Goal: Task Accomplishment & Management: Manage account settings

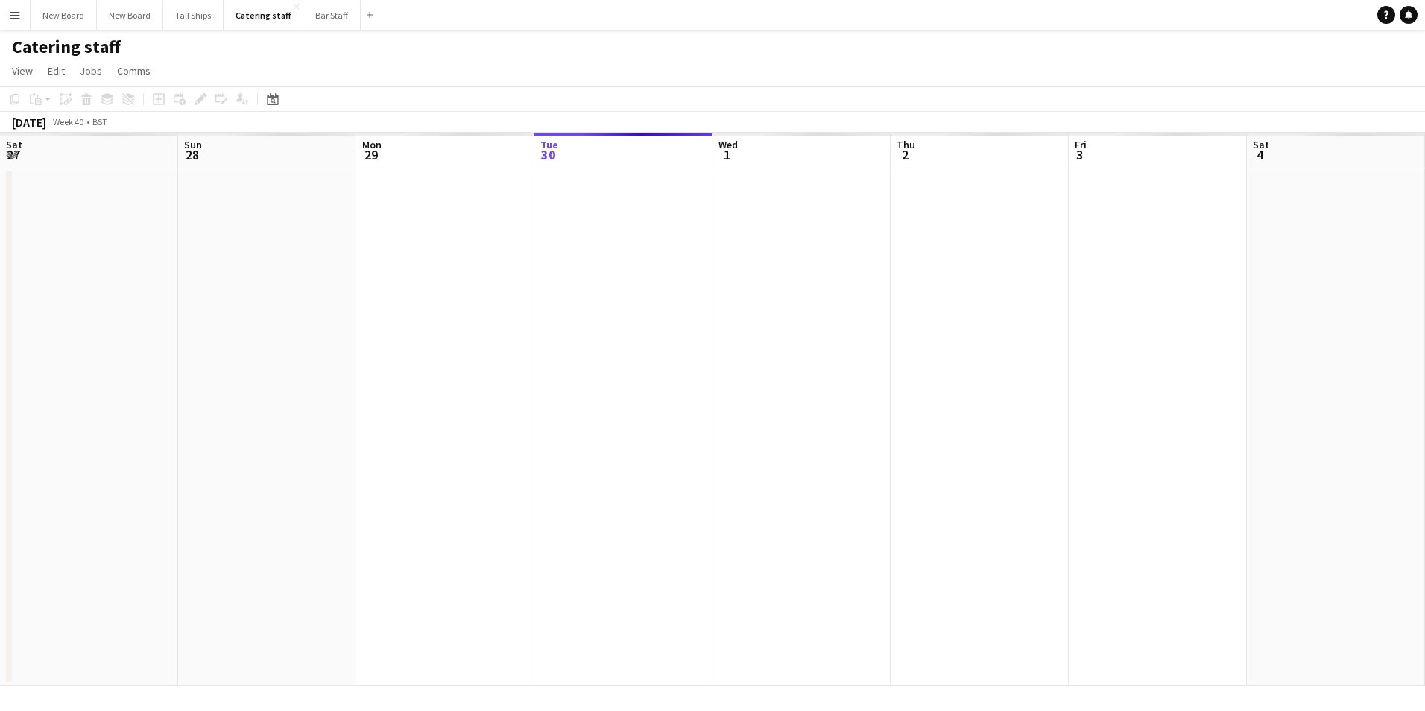
scroll to position [0, 356]
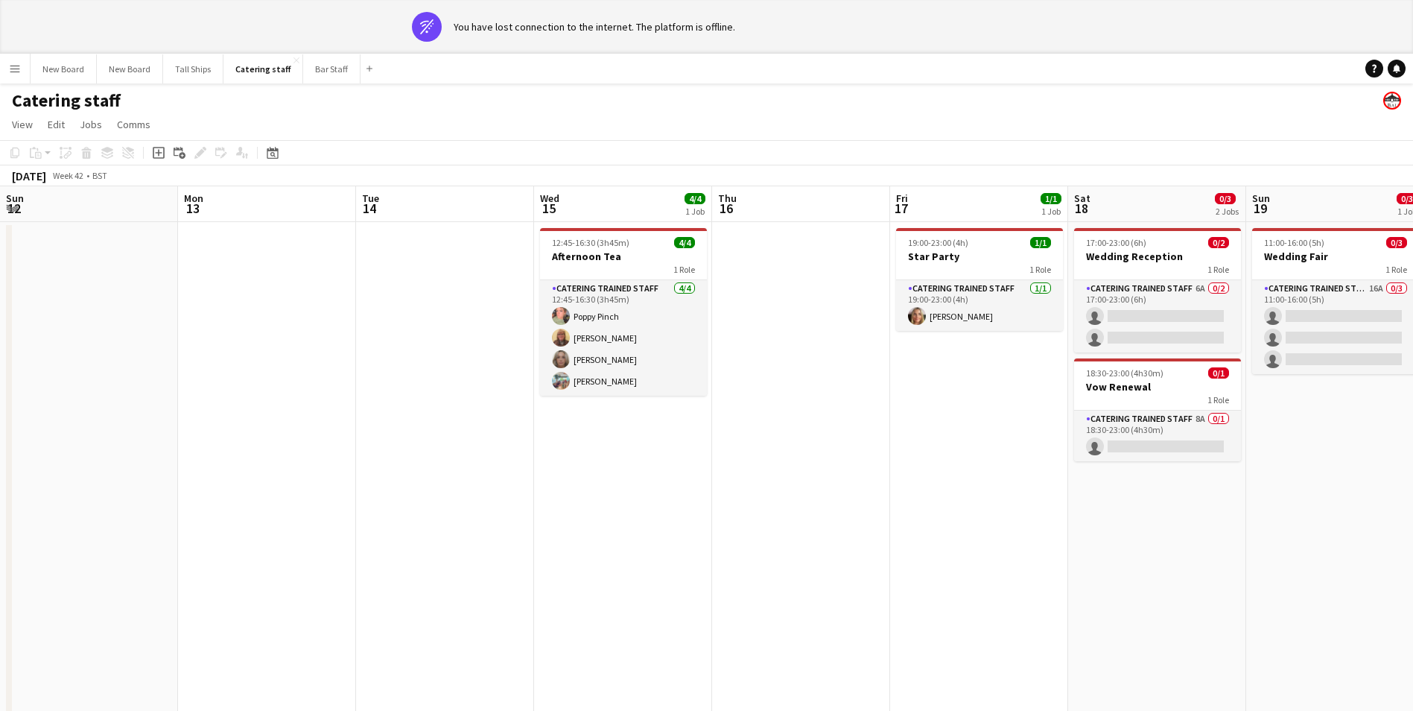
scroll to position [0, 400]
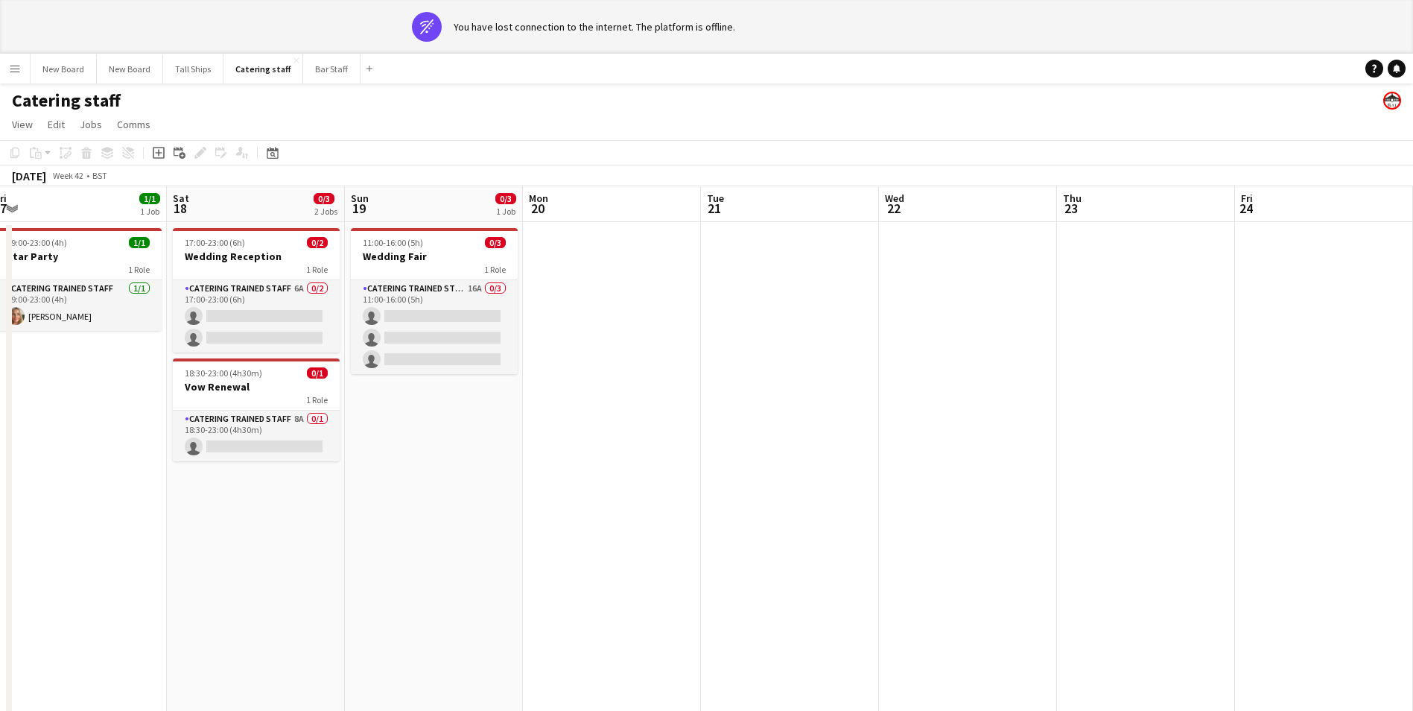
drag, startPoint x: 1174, startPoint y: 397, endPoint x: 469, endPoint y: 386, distance: 704.2
click at [464, 390] on app-calendar-viewport "Sun 12 Mon 13 Tue 14 Wed 15 4/4 1 Job Thu 16 Fri 17 1/1 1 Job Sat 18 0/3 2 Jobs…" at bounding box center [706, 462] width 1413 height 553
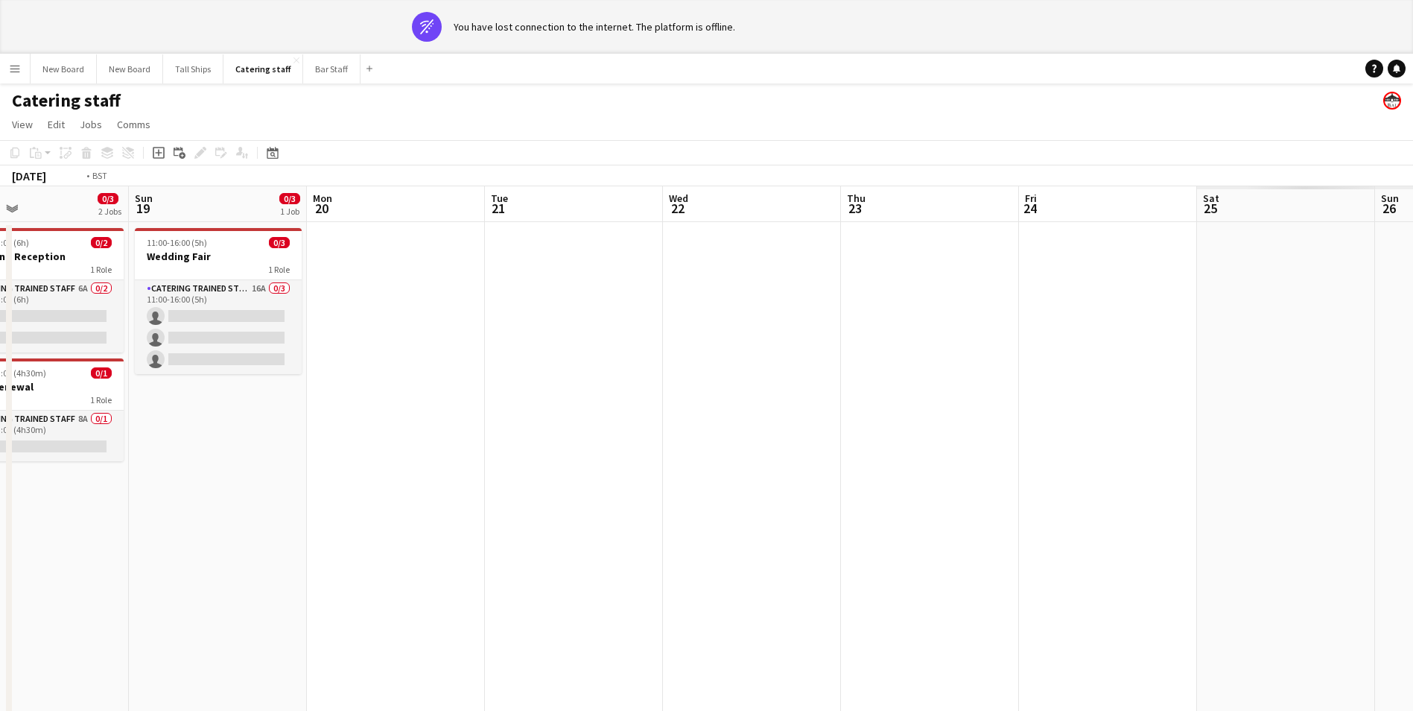
drag, startPoint x: 563, startPoint y: 446, endPoint x: 540, endPoint y: 446, distance: 23.1
click at [540, 446] on app-calendar-viewport "Wed 15 4/4 1 Job Thu 16 Fri 17 1/1 1 Job Sat 18 0/3 2 Jobs Sun 19 0/3 1 Job Mon…" at bounding box center [706, 462] width 1413 height 553
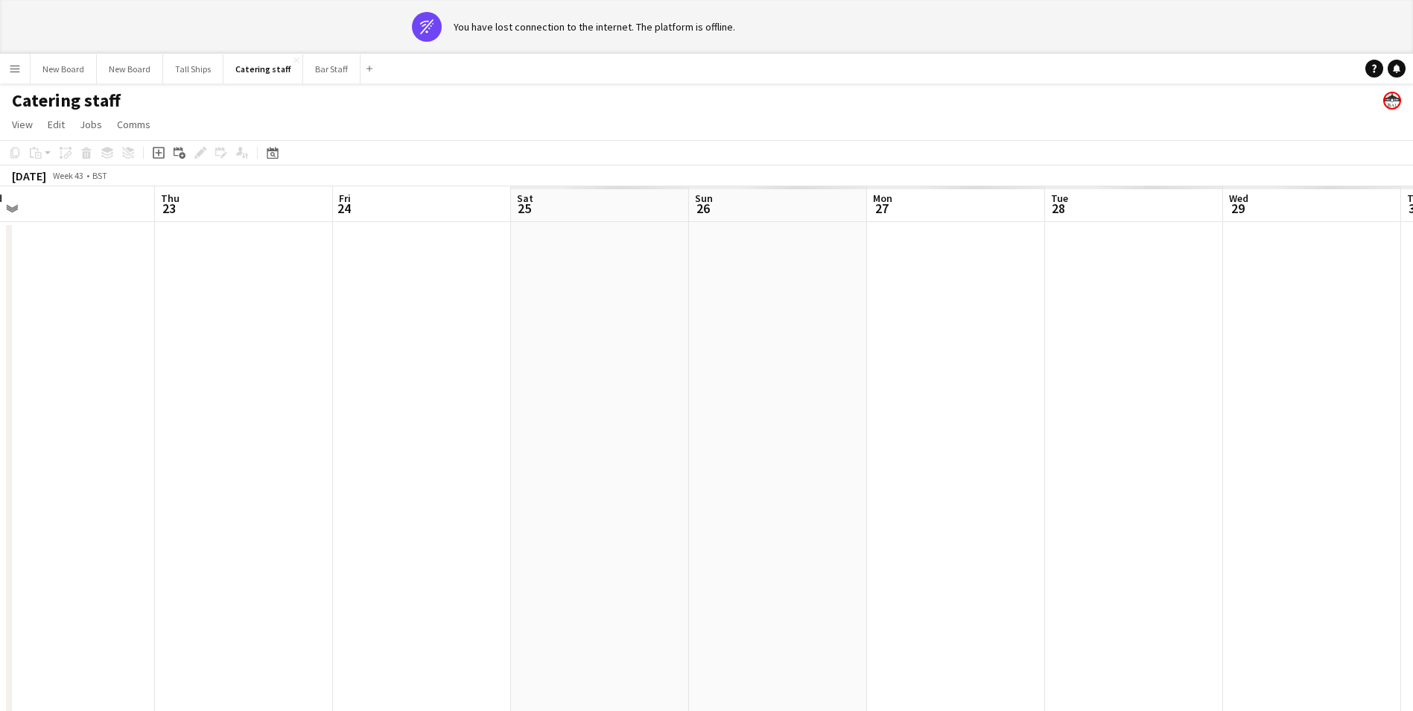
drag, startPoint x: 646, startPoint y: 406, endPoint x: 469, endPoint y: 405, distance: 177.3
click at [469, 405] on app-calendar-viewport "Sun 19 0/3 1 Job Mon 20 Tue 21 Wed 22 Thu 23 Fri 24 Sat 25 Sun 26 Mon 27 Tue 28…" at bounding box center [706, 462] width 1413 height 553
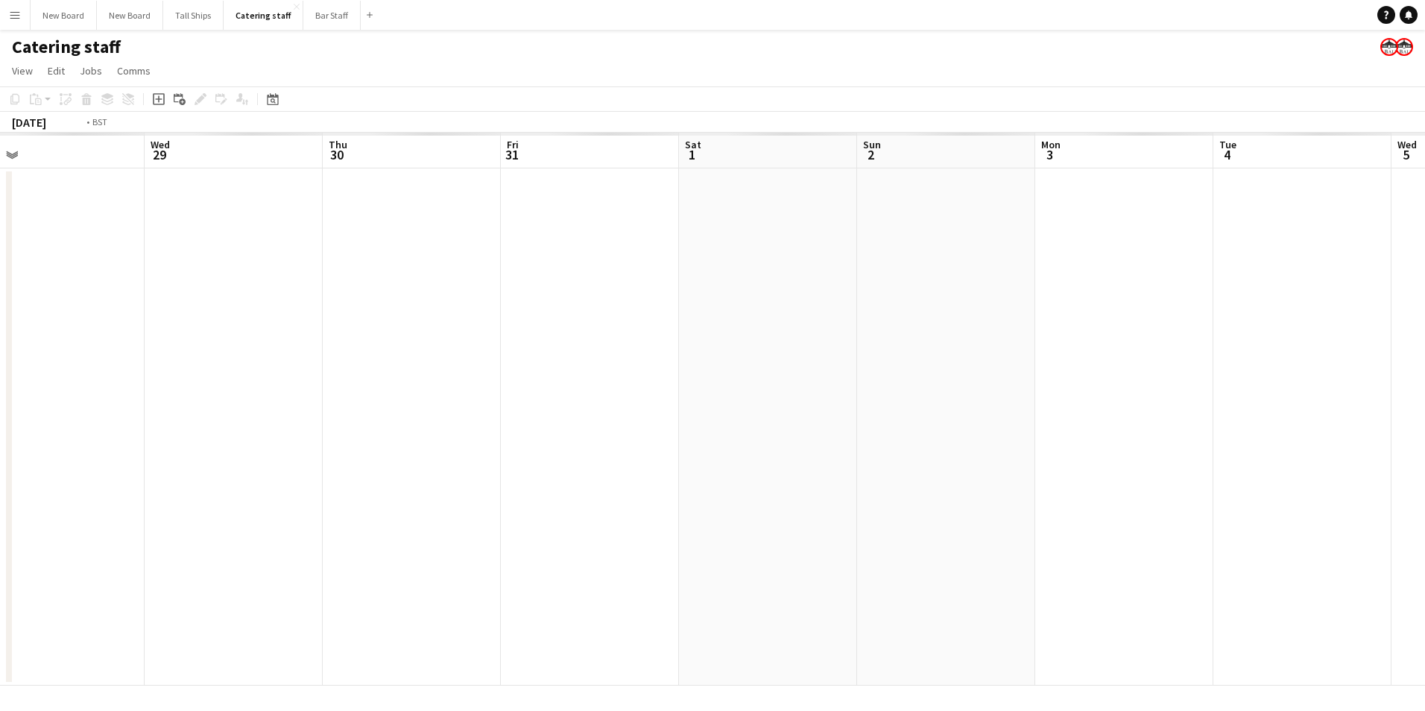
scroll to position [0, 464]
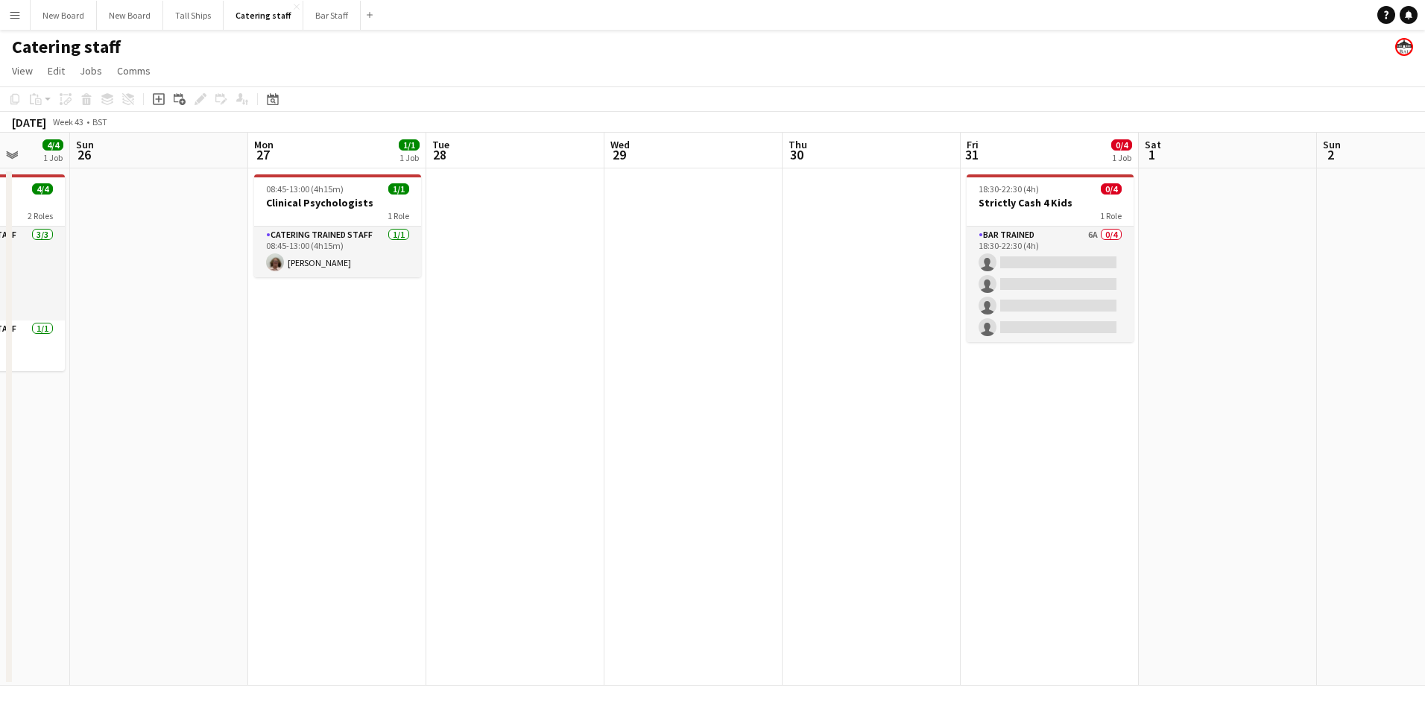
drag, startPoint x: 763, startPoint y: 460, endPoint x: 1427, endPoint y: 411, distance: 665.6
click at [1413, 411] on html "Menu Boards Boards Boards All jobs Status Workforce Workforce My Workforce Recr…" at bounding box center [712, 355] width 1425 height 711
click at [334, 14] on button "Bar Staff Close" at bounding box center [331, 15] width 57 height 29
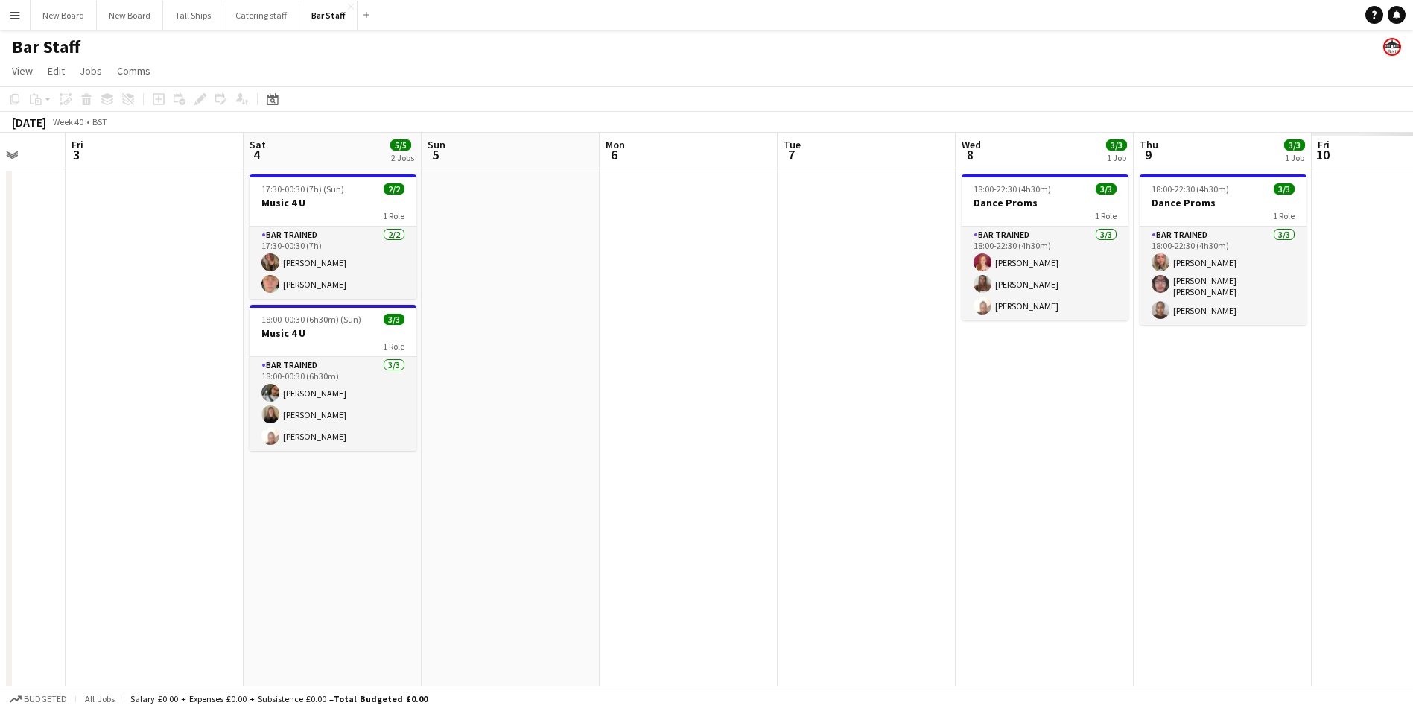
drag, startPoint x: 1218, startPoint y: 530, endPoint x: 659, endPoint y: 584, distance: 562.2
click at [344, 581] on app-calendar-viewport "Sun 28 Mon 29 1/1 1 Job Tue 30 2/2 1 Job Wed 1 3/3 2 Jobs Thu 2 Fri 3 Sat 4 5/5…" at bounding box center [706, 483] width 1413 height 700
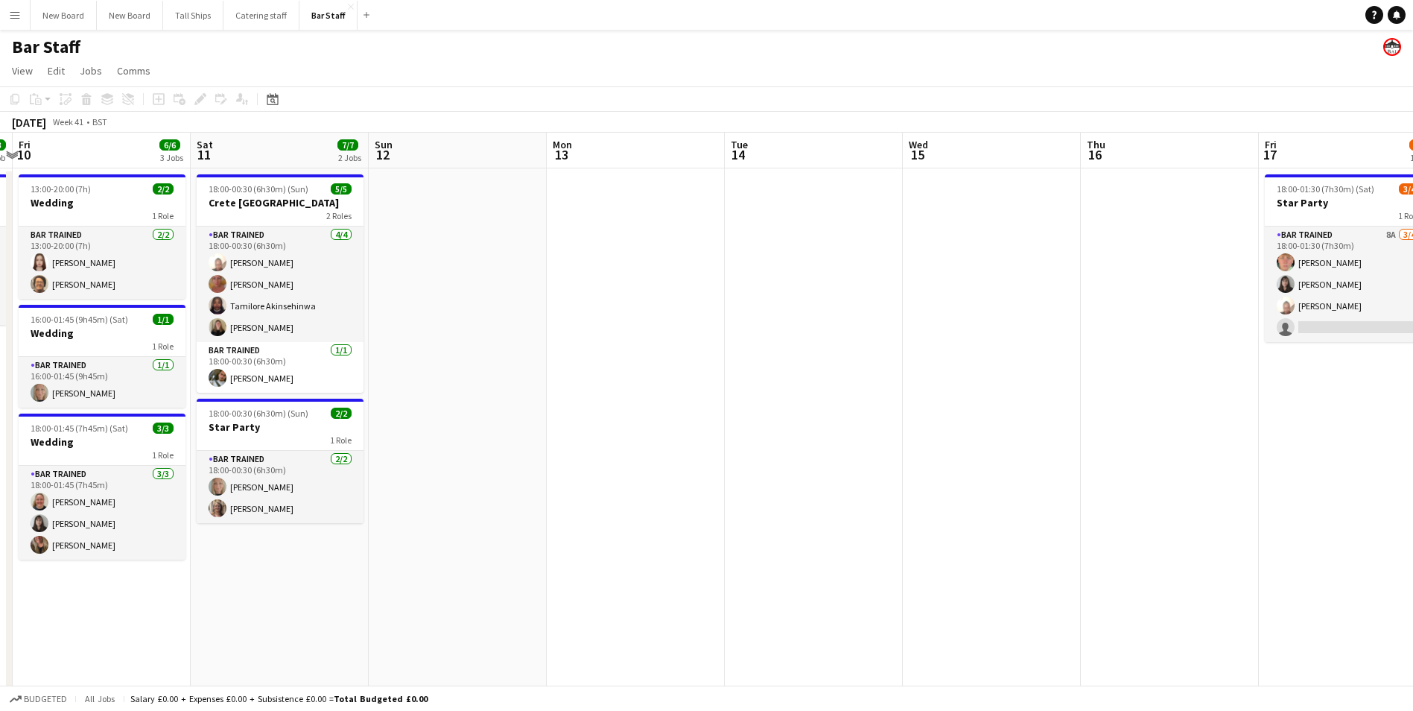
drag, startPoint x: 1302, startPoint y: 627, endPoint x: 580, endPoint y: 576, distance: 723.8
click at [323, 596] on app-calendar-viewport "Tue 7 Wed 8 3/3 1 Job Thu 9 3/3 1 Job Fri 10 6/6 3 Jobs Sat 11 7/7 2 Jobs Sun 1…" at bounding box center [706, 483] width 1413 height 700
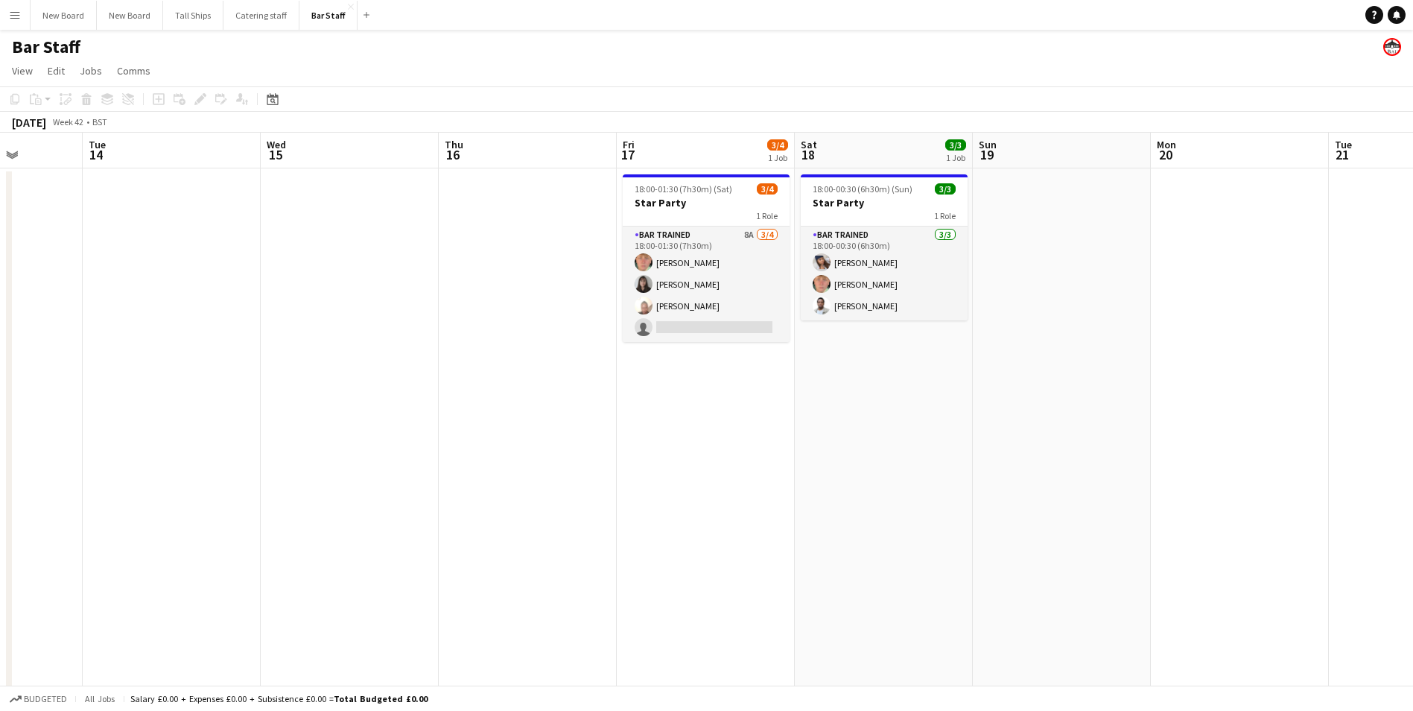
scroll to position [0, 495]
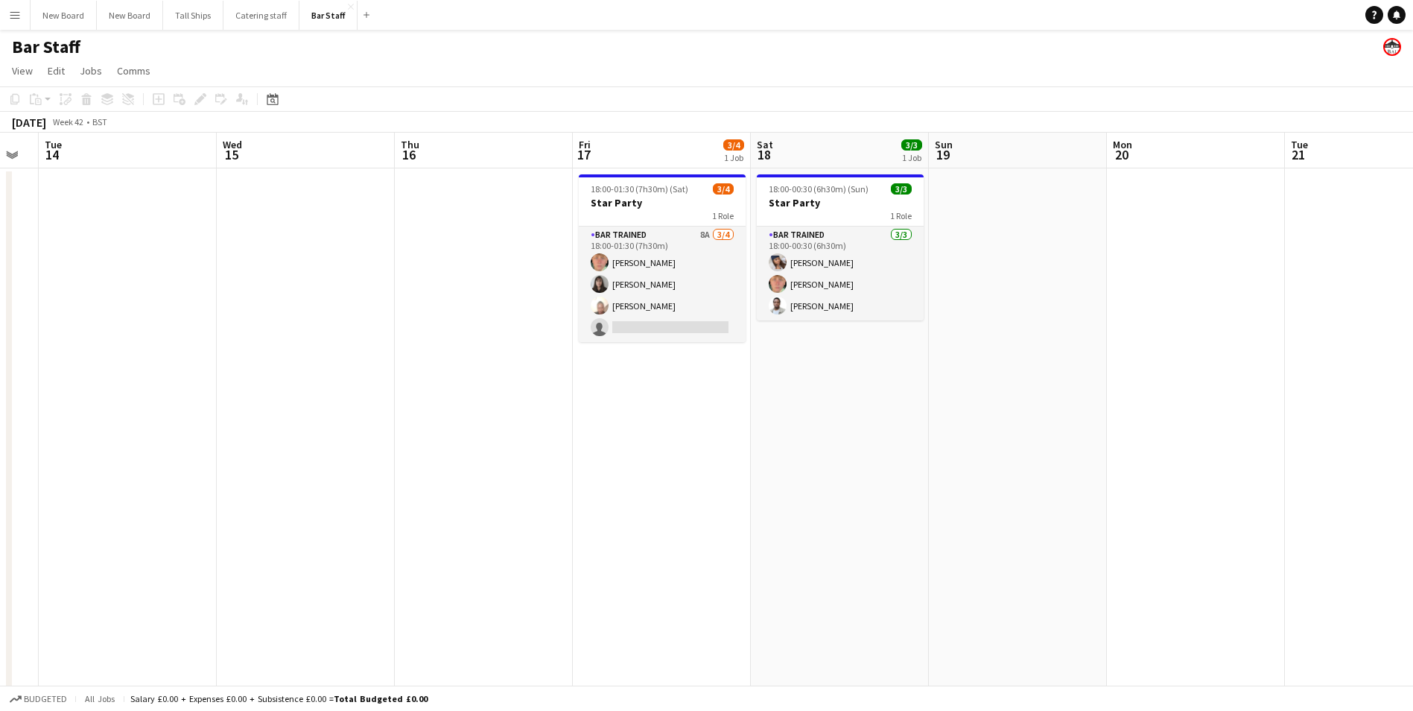
drag, startPoint x: 1105, startPoint y: 536, endPoint x: 437, endPoint y: 531, distance: 667.6
click at [424, 539] on app-calendar-viewport "Sat 11 7/7 2 Jobs Sun 12 Mon 13 Tue 14 Wed 15 Thu 16 Fri 17 3/4 1 Job Sat 18 3/…" at bounding box center [706, 483] width 1413 height 700
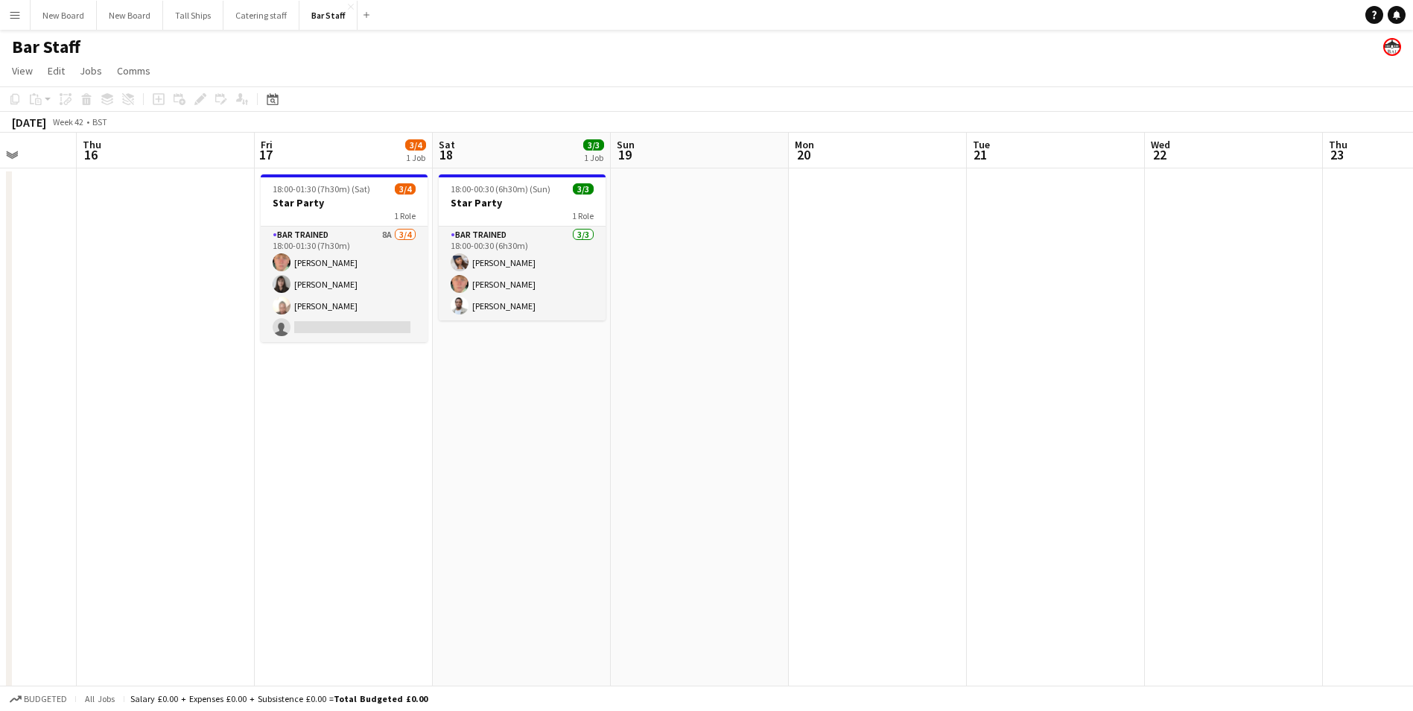
drag, startPoint x: 1231, startPoint y: 442, endPoint x: 390, endPoint y: 443, distance: 841.2
click at [379, 446] on app-calendar-viewport "Mon 13 Tue 14 Wed 15 Thu 16 Fri 17 3/4 1 Job Sat 18 3/3 1 Job Sun 19 Mon 20 Tue…" at bounding box center [706, 483] width 1413 height 700
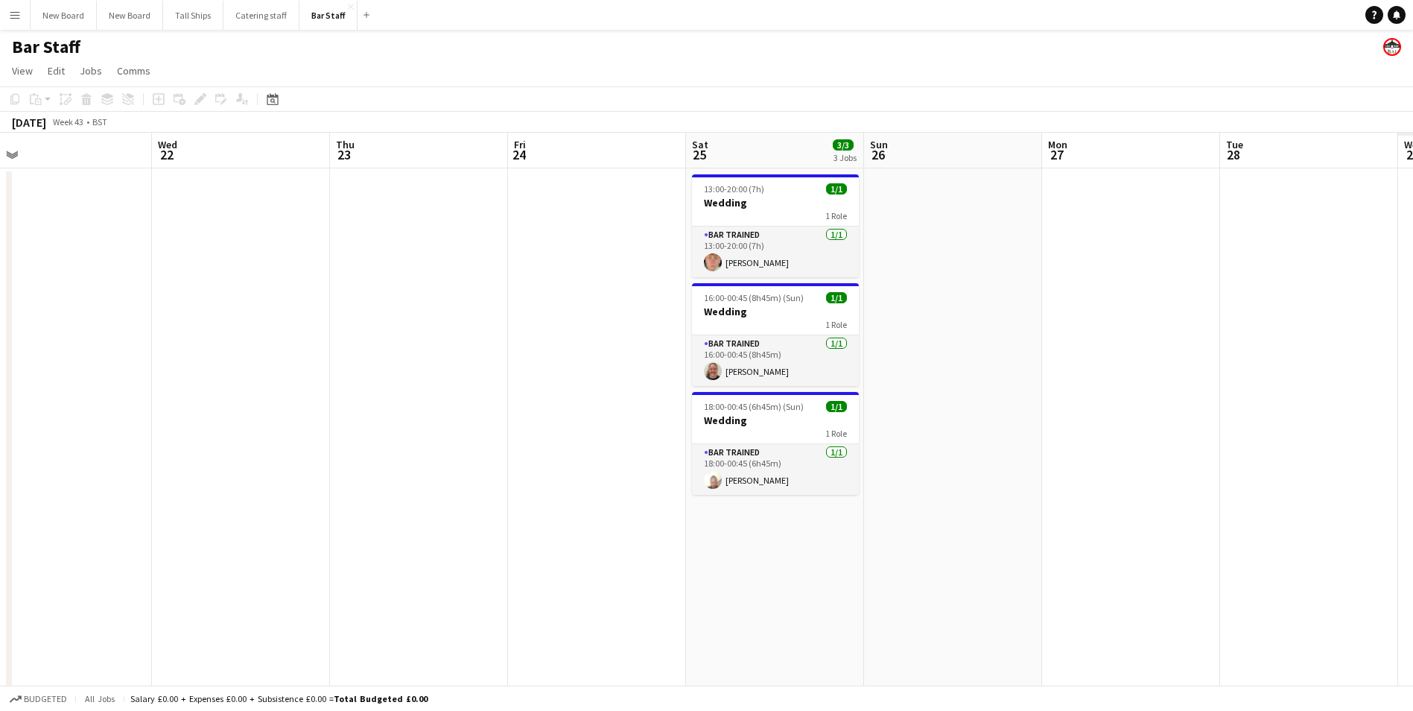
scroll to position [0, 576]
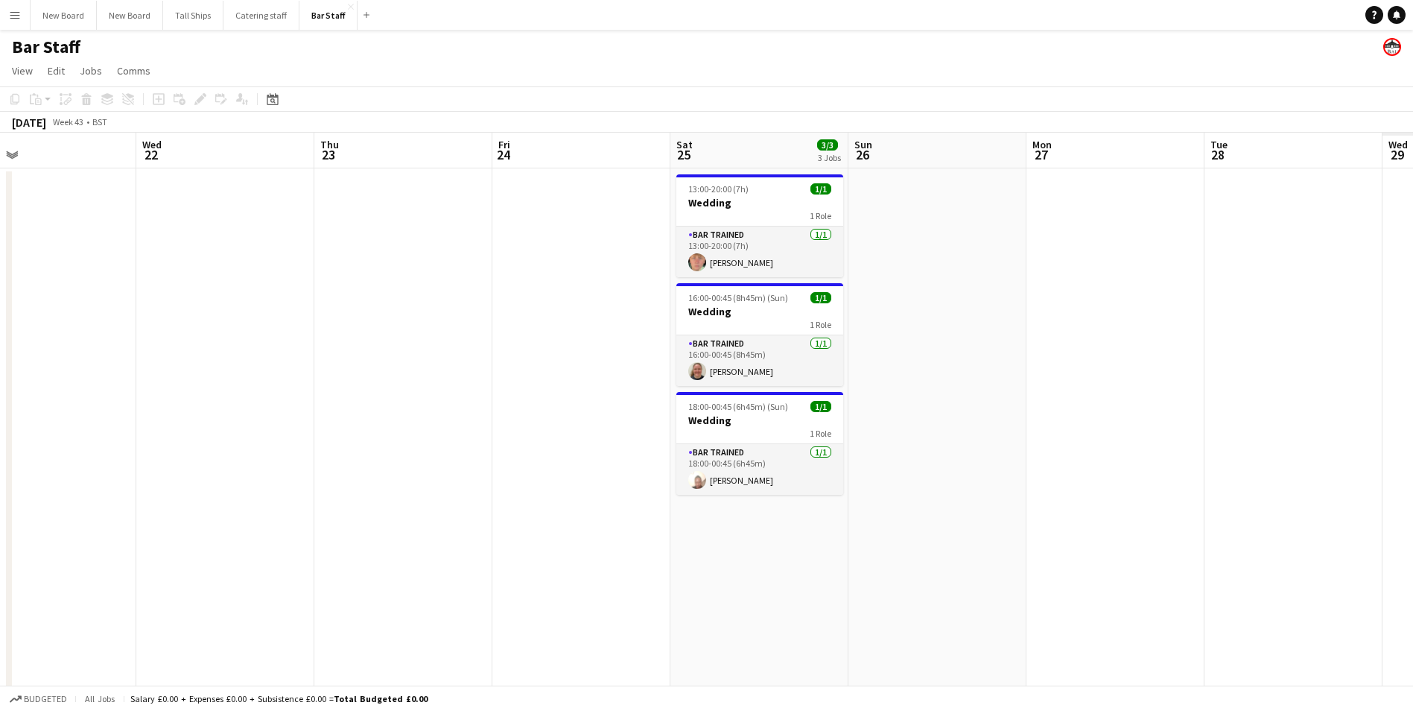
drag, startPoint x: 1074, startPoint y: 456, endPoint x: 723, endPoint y: 456, distance: 350.2
click at [723, 456] on app-calendar-viewport "Sat 18 3/3 1 Job Sun 19 Mon 20 Tue 21 Wed 22 Thu 23 Fri 24 Sat 25 3/3 3 Jobs Su…" at bounding box center [706, 483] width 1413 height 700
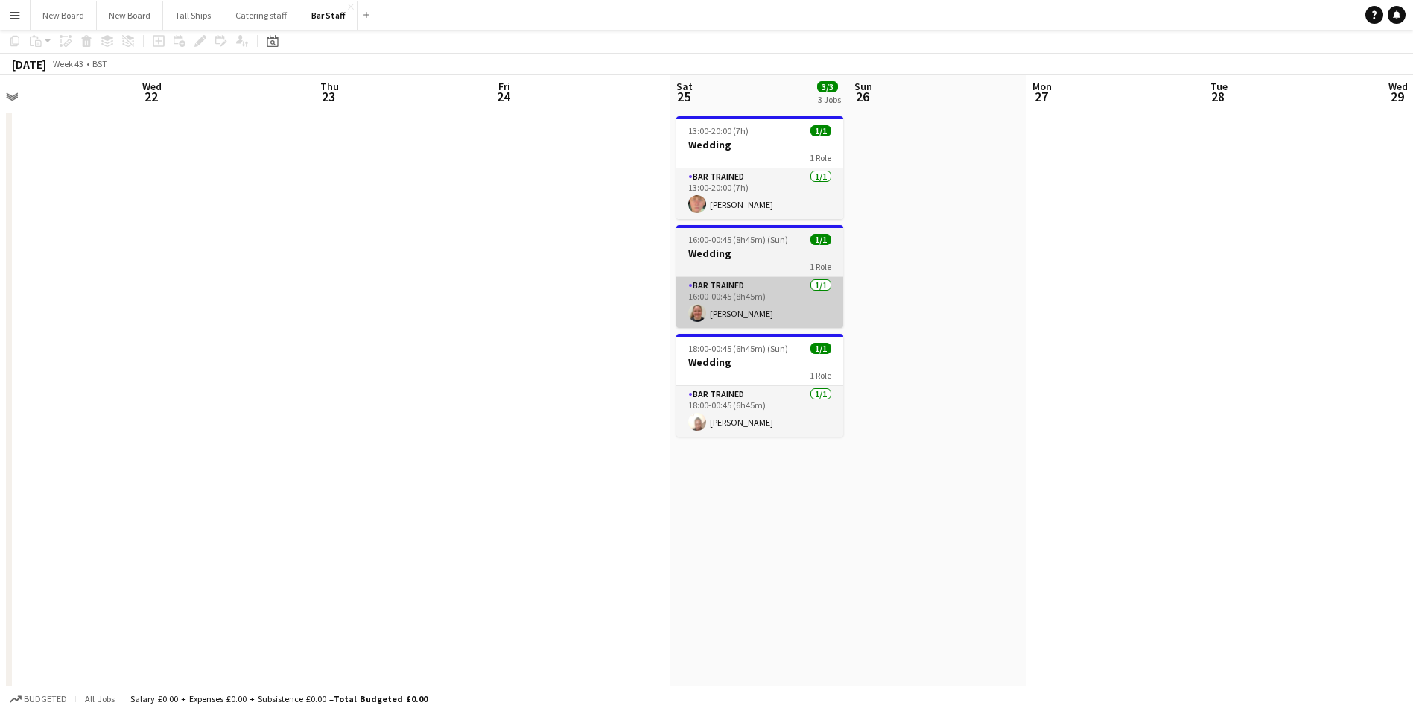
scroll to position [0, 0]
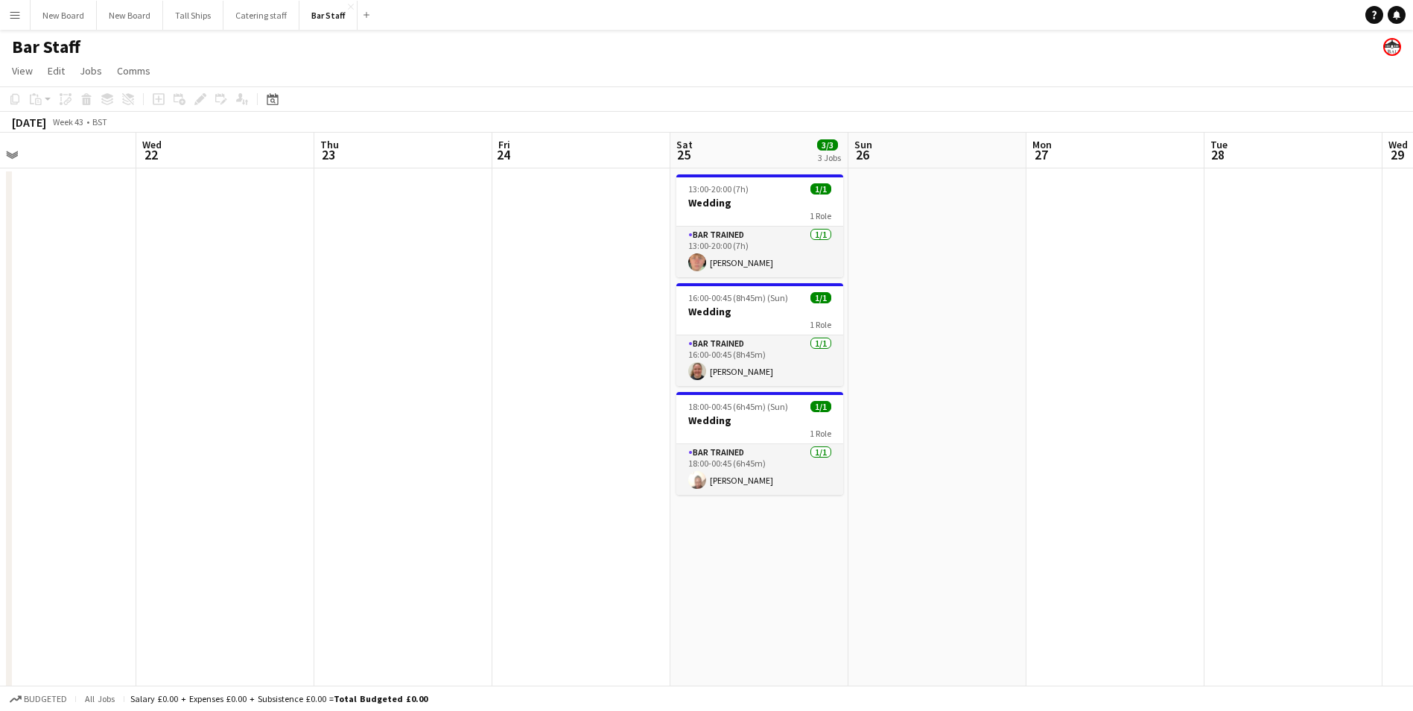
click at [582, 358] on app-date-cell at bounding box center [582, 500] width 178 height 665
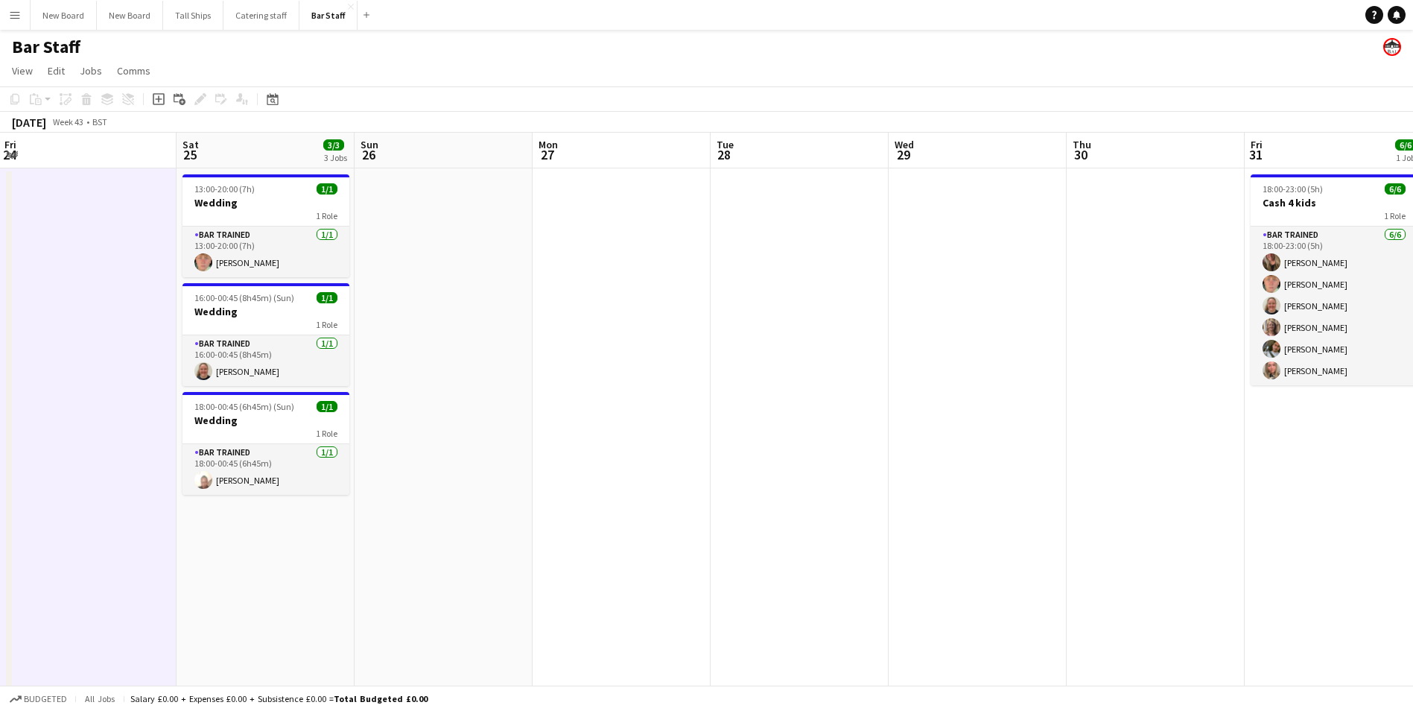
drag, startPoint x: 1083, startPoint y: 339, endPoint x: 626, endPoint y: 343, distance: 457.5
click at [590, 353] on app-calendar-viewport "Tue 21 Wed 22 Thu 23 Fri 24 Sat 25 3/3 3 Jobs Sun 26 Mon 27 Tue 28 Wed 29 Thu 3…" at bounding box center [706, 483] width 1413 height 700
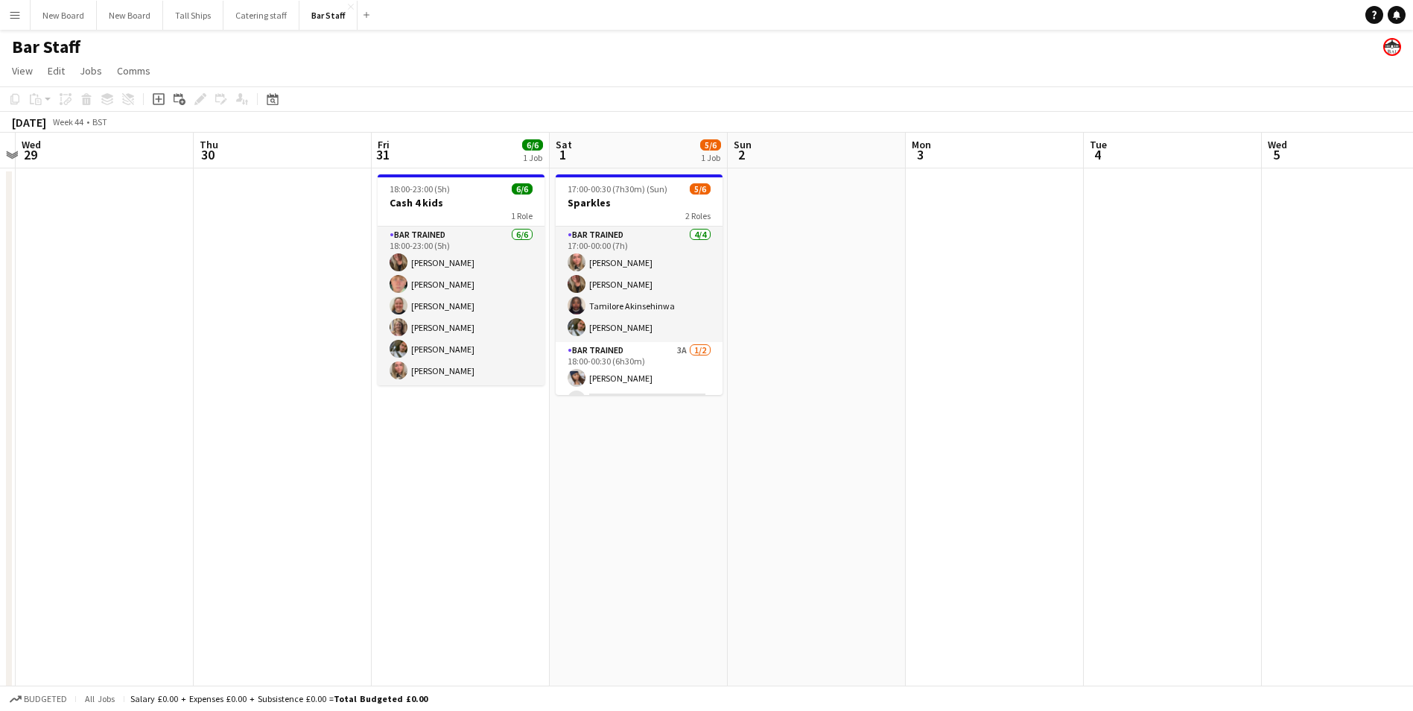
scroll to position [0, 492]
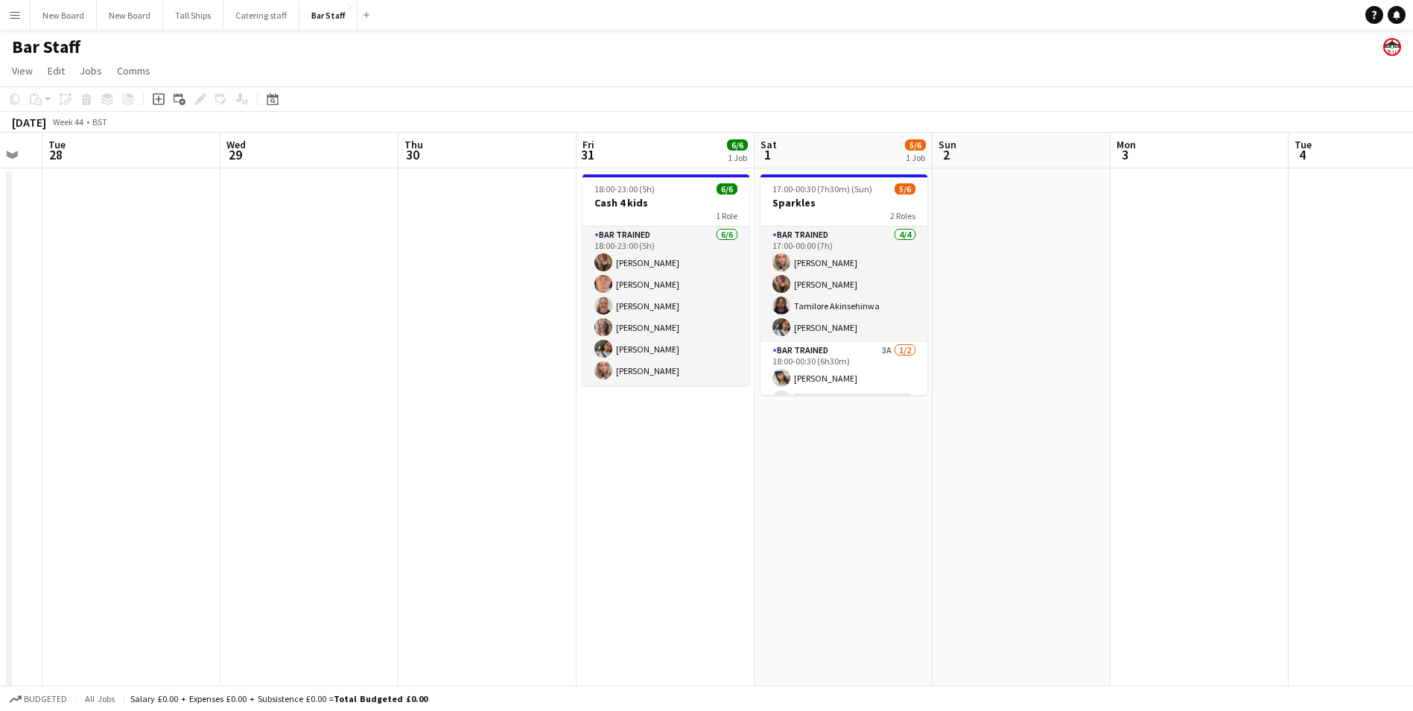
drag, startPoint x: 763, startPoint y: 394, endPoint x: 434, endPoint y: 414, distance: 329.9
click at [434, 414] on app-calendar-viewport "Sat 25 3/3 3 Jobs Sun 26 Mon 27 Tue 28 Wed 29 Thu 30 Fri 31 6/6 1 Job Sat 1 5/6…" at bounding box center [706, 483] width 1413 height 700
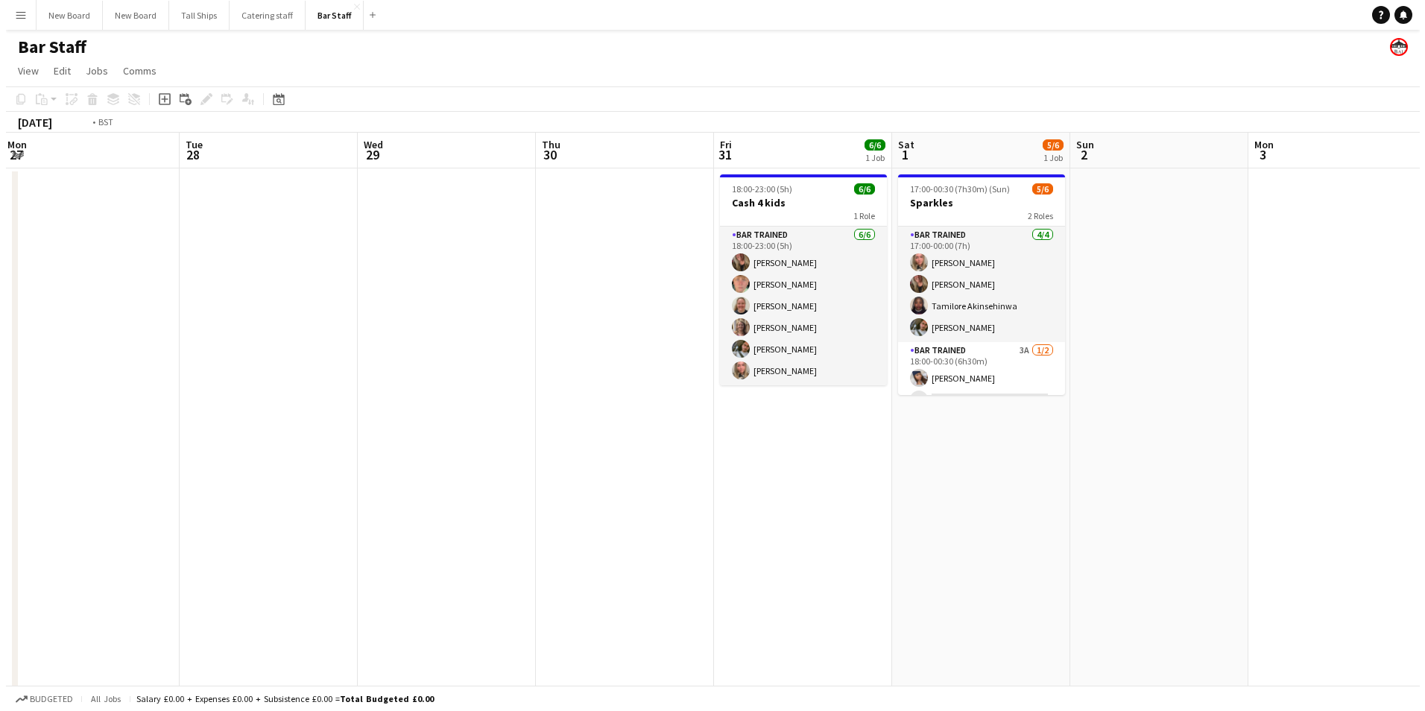
scroll to position [0, 303]
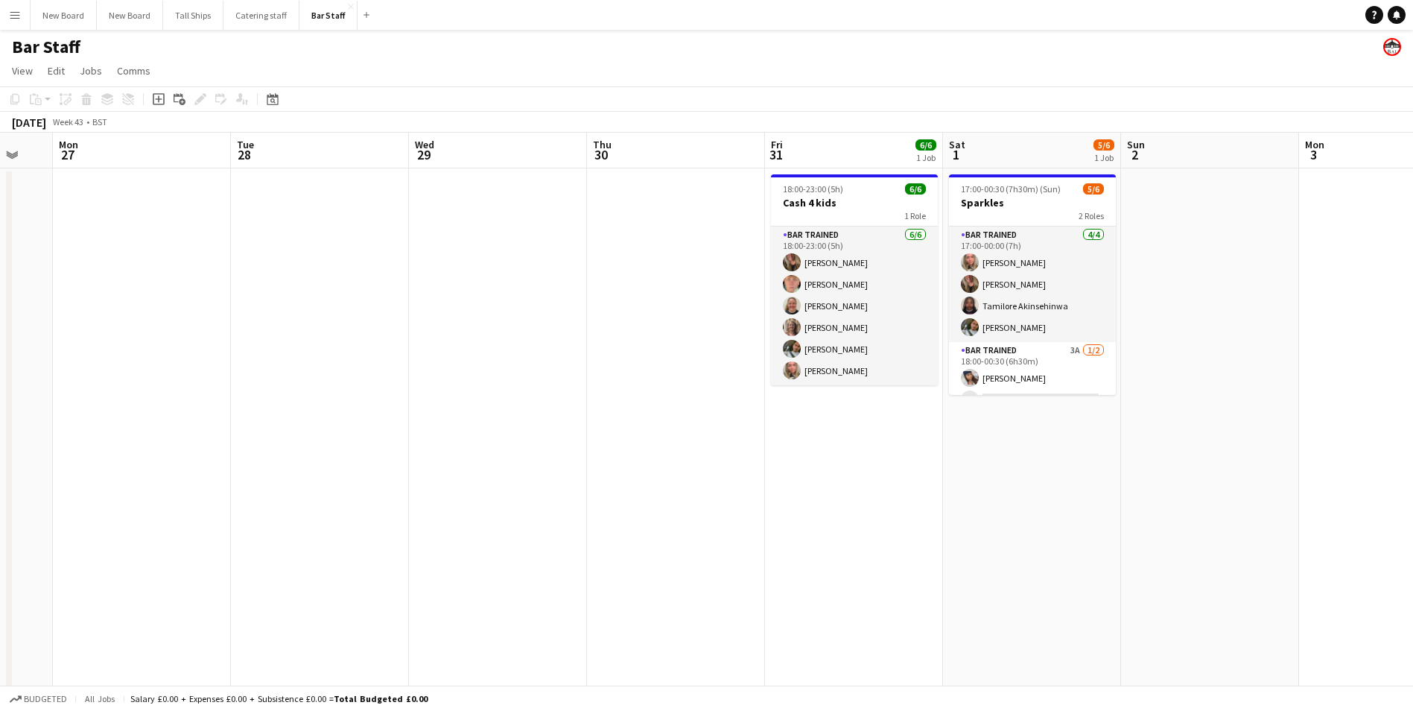
drag, startPoint x: 434, startPoint y: 414, endPoint x: 622, endPoint y: 446, distance: 191.1
click at [622, 446] on app-calendar-viewport "Sat 25 3/3 3 Jobs Sun 26 Mon 27 Tue 28 Wed 29 Thu 30 Fri 31 6/6 1 Job Sat 1 5/6…" at bounding box center [706, 483] width 1413 height 700
click at [248, 17] on button "Catering staff Close" at bounding box center [262, 15] width 76 height 29
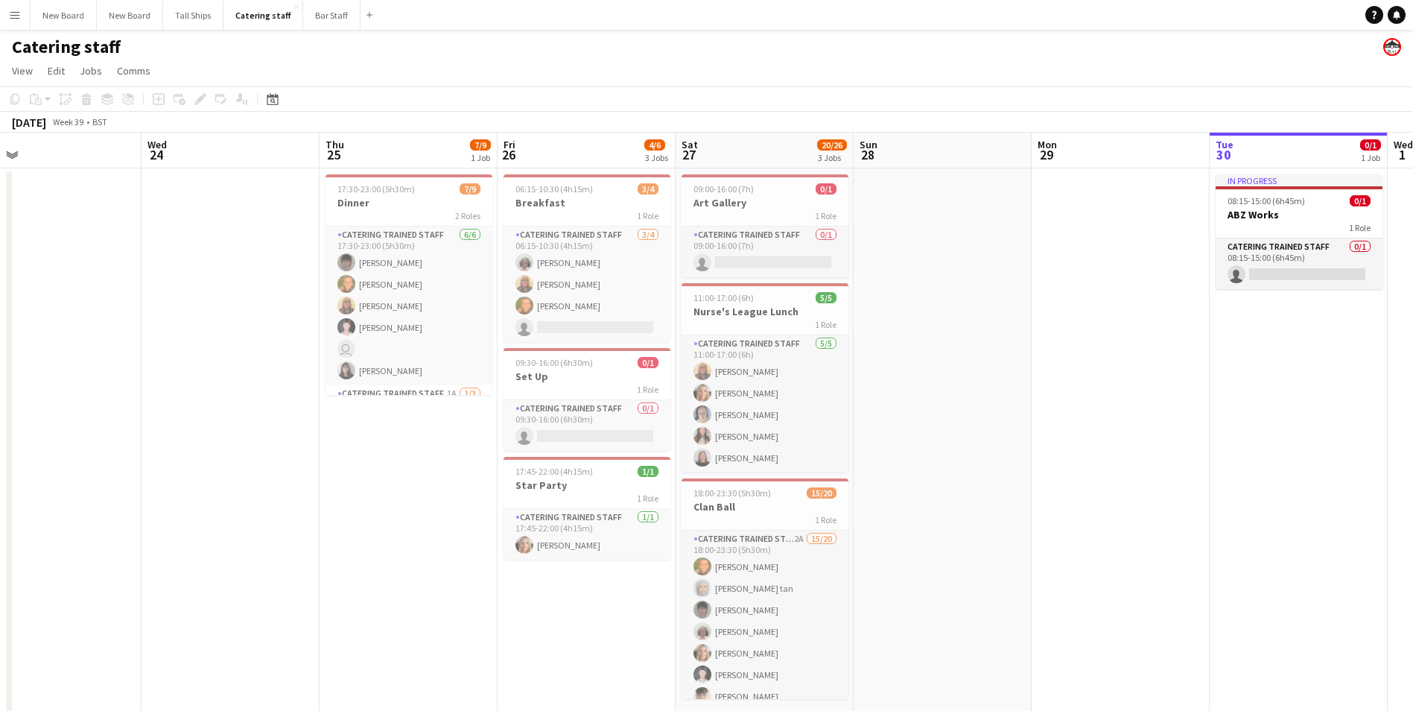
scroll to position [0, 422]
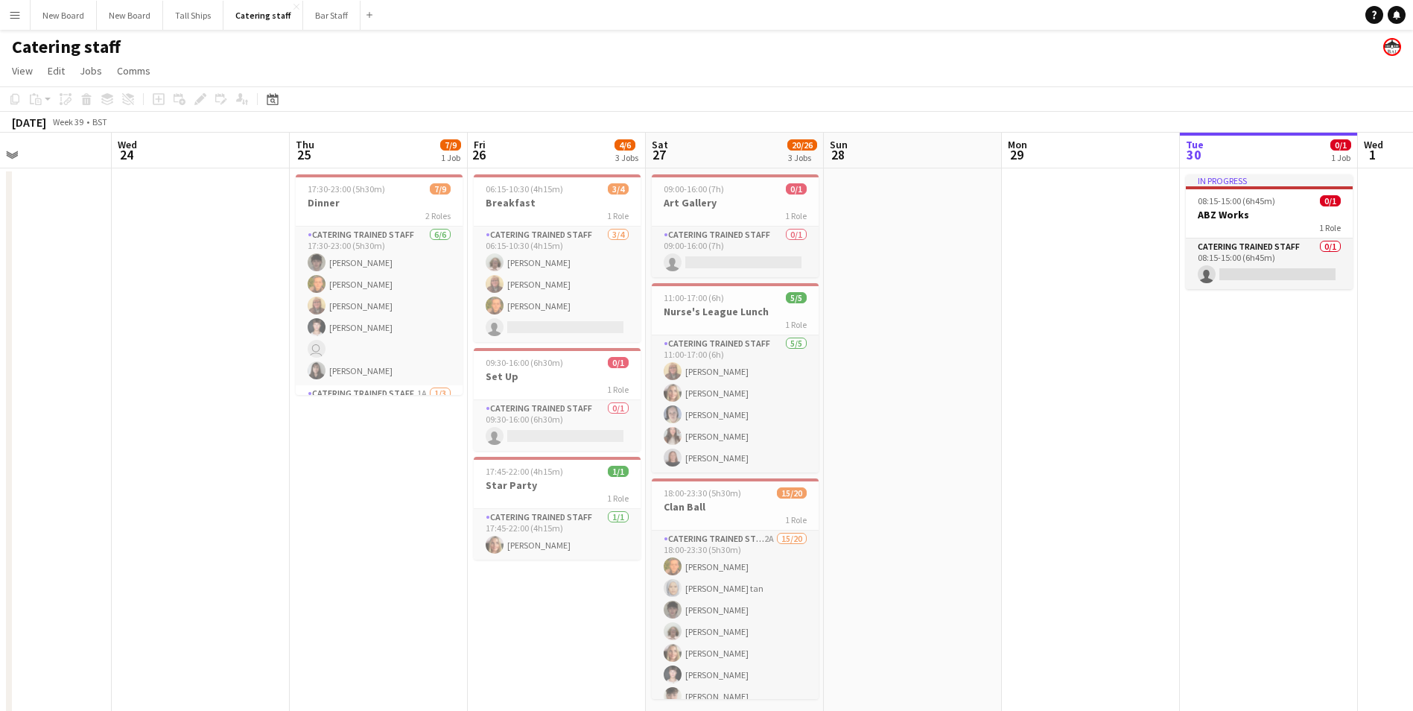
drag, startPoint x: 373, startPoint y: 364, endPoint x: 1416, endPoint y: 273, distance: 1047.0
click at [1413, 274] on html "Menu Boards Boards Boards All jobs Status Workforce Workforce My Workforce Recr…" at bounding box center [706, 365] width 1413 height 731
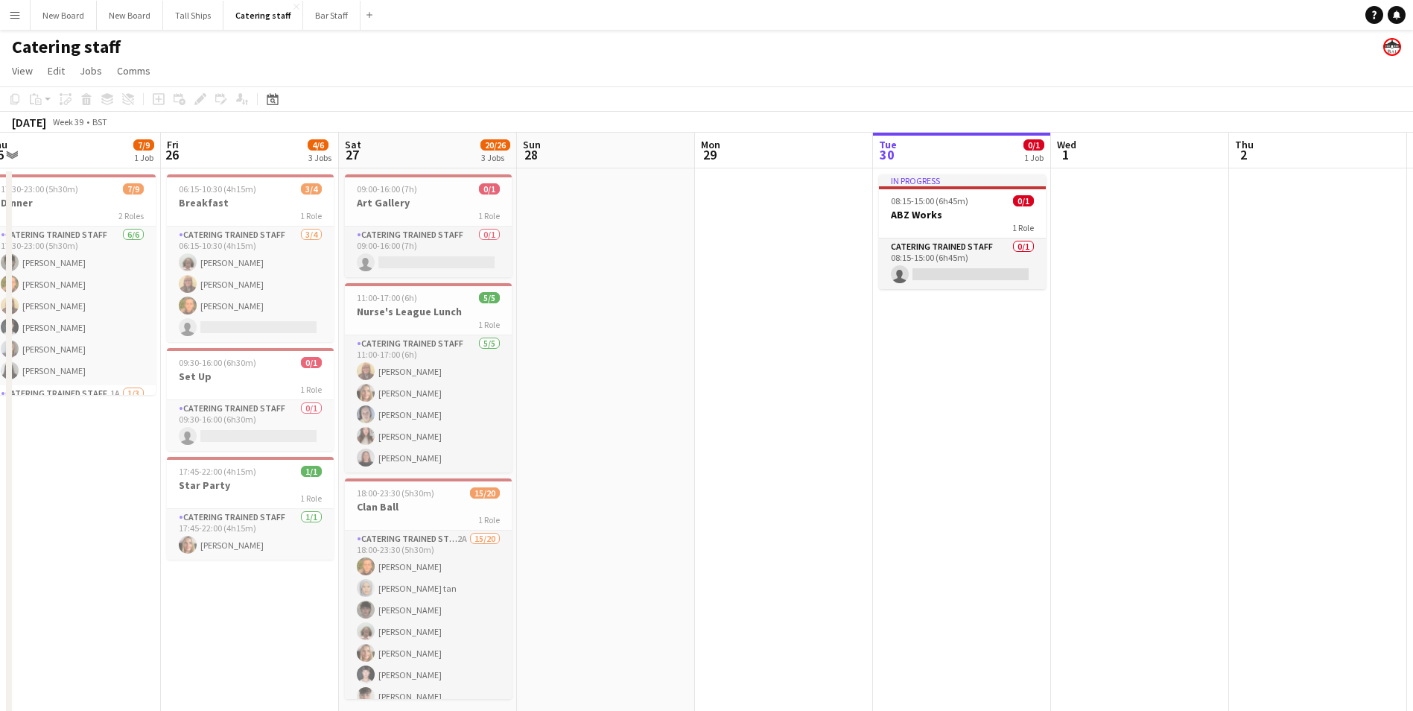
drag, startPoint x: 1280, startPoint y: 437, endPoint x: 371, endPoint y: 437, distance: 909.0
click at [371, 437] on app-calendar-viewport "Mon 22 Tue 23 Wed 24 Thu 25 7/9 1 Job Fri 26 4/6 3 Jobs Sat 27 20/26 3 Jobs Sun…" at bounding box center [706, 432] width 1413 height 598
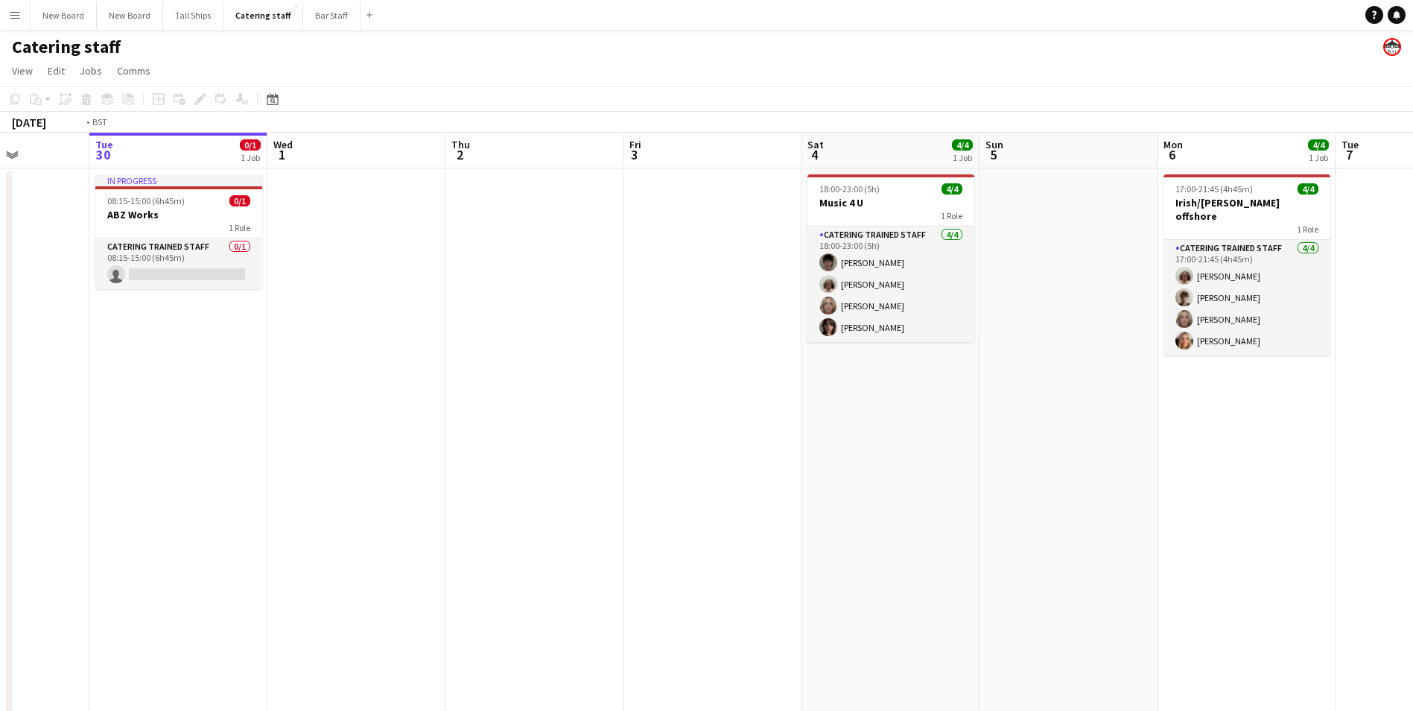
drag, startPoint x: 1156, startPoint y: 485, endPoint x: 443, endPoint y: 403, distance: 717.8
click at [443, 405] on app-calendar-viewport "Fri 26 4/6 3 Jobs Sat 27 20/26 3 Jobs Sun 28 Mon 29 Tue 30 0/1 1 Job Wed 1 Thu …" at bounding box center [706, 432] width 1413 height 598
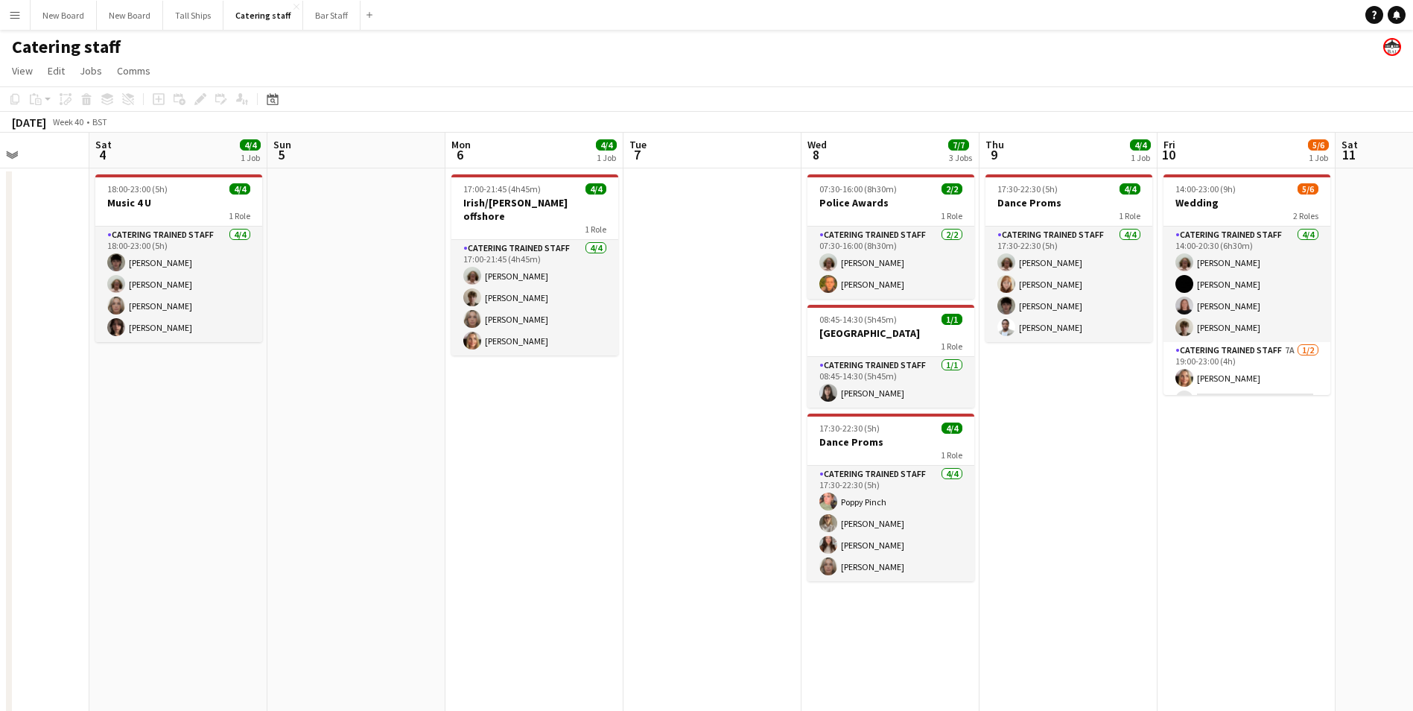
scroll to position [0, 442]
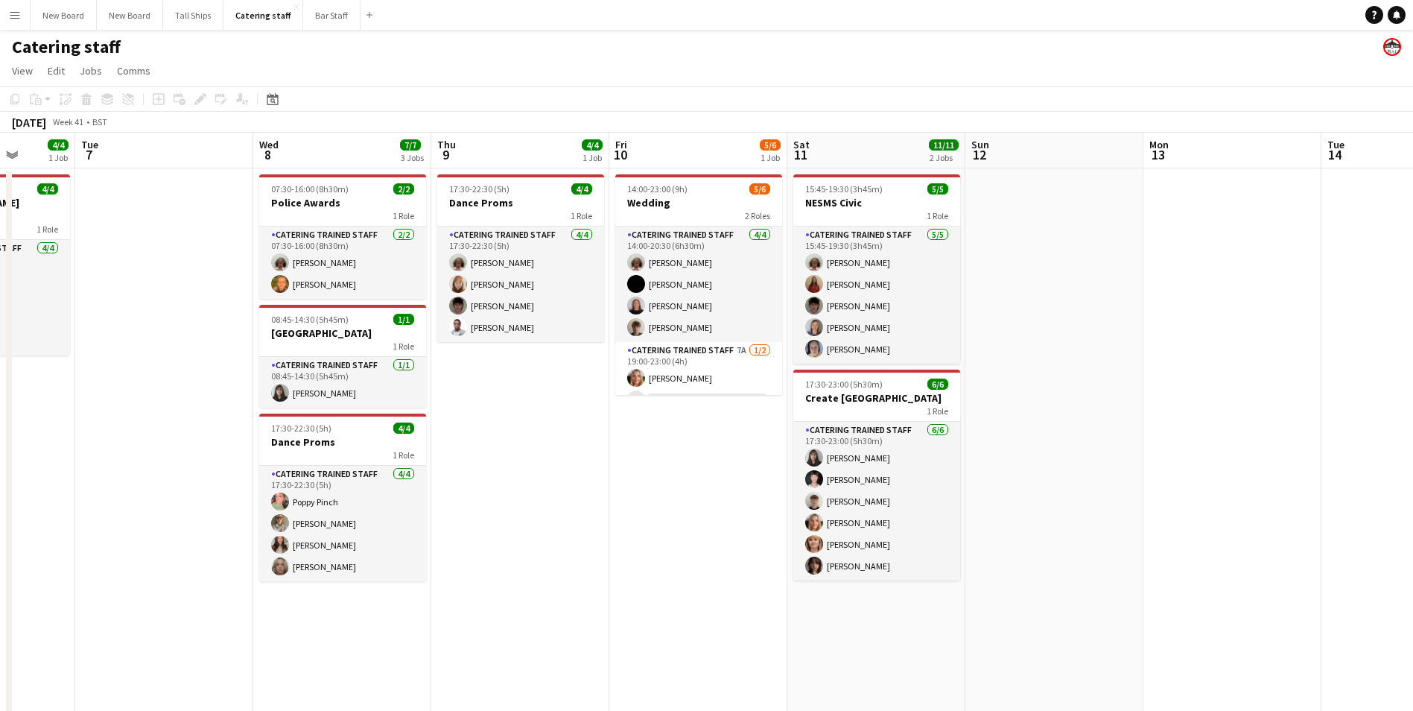
drag, startPoint x: 796, startPoint y: 442, endPoint x: 66, endPoint y: 313, distance: 740.8
click at [66, 313] on app-calendar-viewport "Sat 4 4/4 1 Job Sun 5 Mon 6 4/4 1 Job Tue 7 Wed 8 7/7 3 Jobs Thu 9 4/4 1 Job Fr…" at bounding box center [706, 432] width 1413 height 598
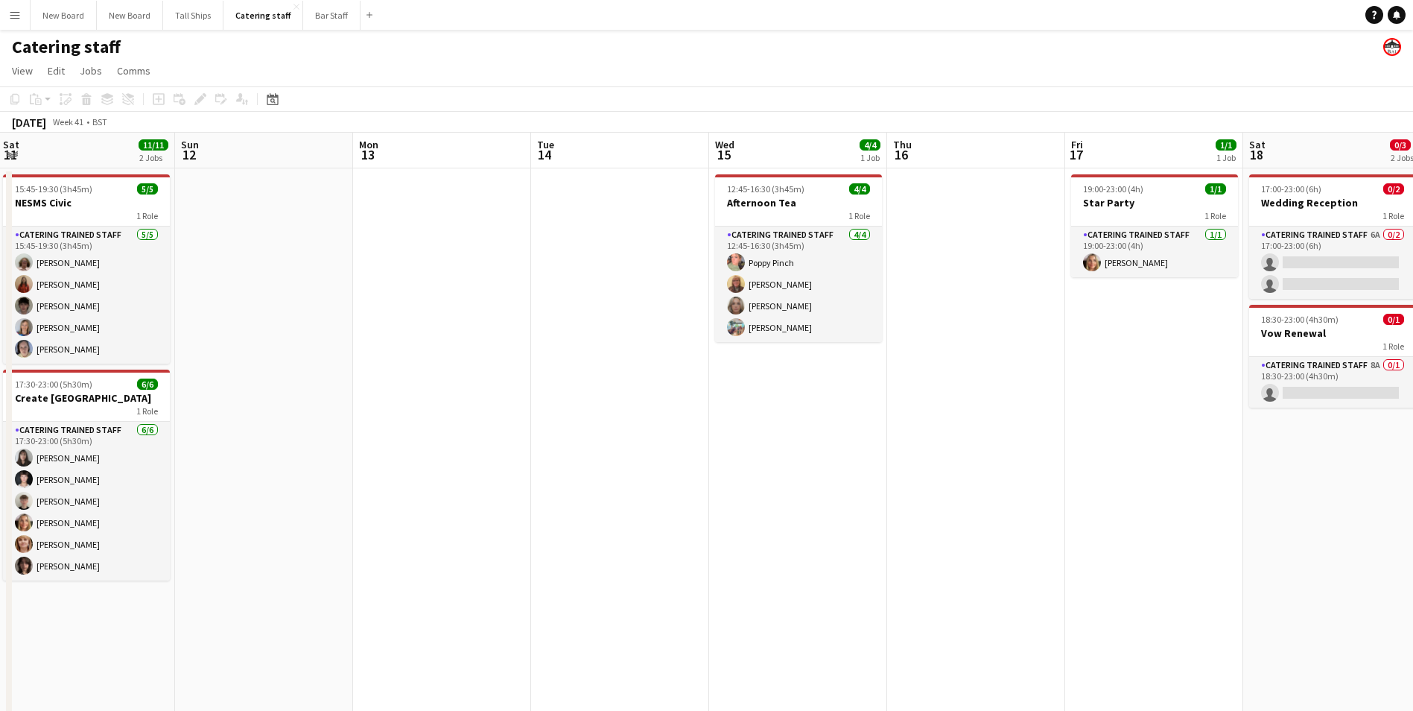
drag, startPoint x: 1255, startPoint y: 420, endPoint x: 465, endPoint y: 345, distance: 793.4
click at [463, 346] on app-calendar-viewport "Thu 9 4/4 1 Job Fri 10 5/6 1 Job Sat 11 11/11 2 Jobs Sun 12 Mon 13 Tue 14 Wed 1…" at bounding box center [706, 432] width 1413 height 598
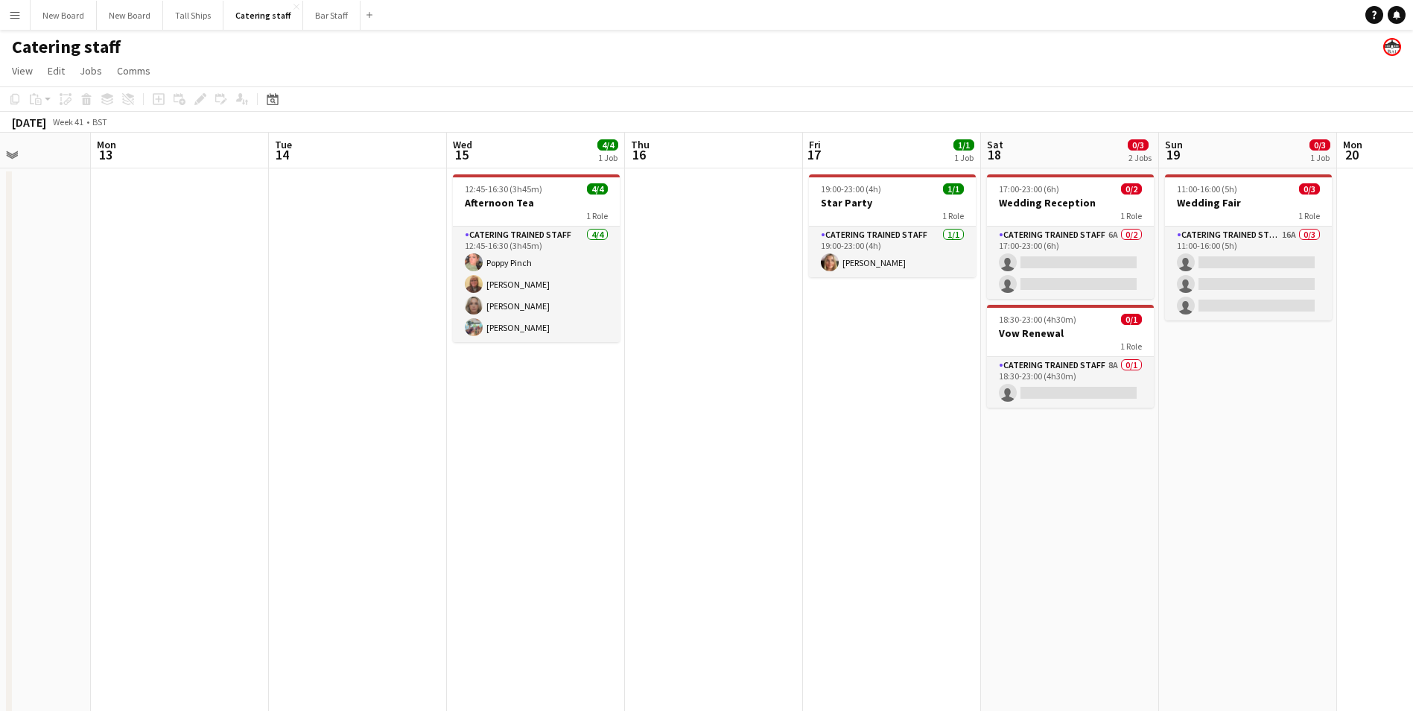
scroll to position [0, 452]
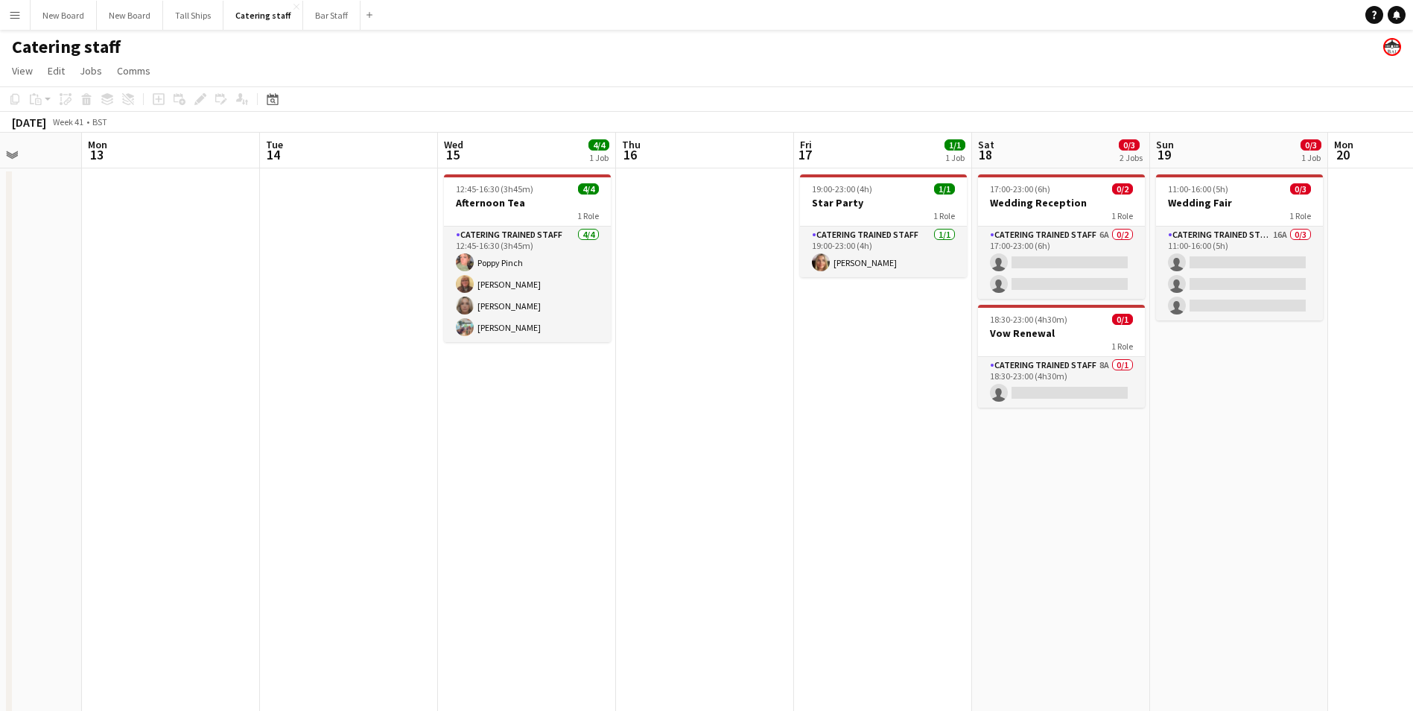
drag, startPoint x: 1199, startPoint y: 436, endPoint x: 954, endPoint y: 446, distance: 245.3
click at [954, 446] on app-calendar-viewport "Fri 10 5/6 1 Job Sat 11 11/11 2 Jobs Sun 12 Mon 13 Tue 14 Wed 15 4/4 1 Job Thu …" at bounding box center [706, 432] width 1413 height 598
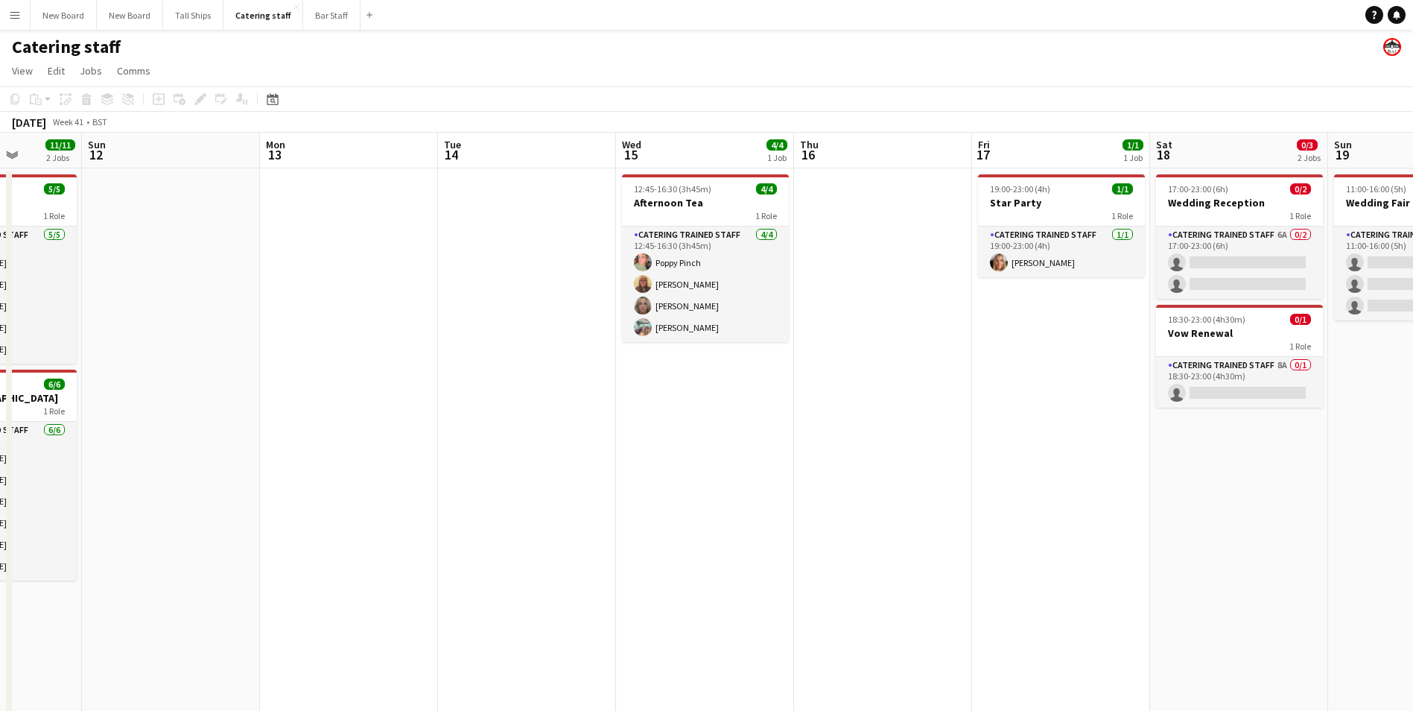
scroll to position [0, 457]
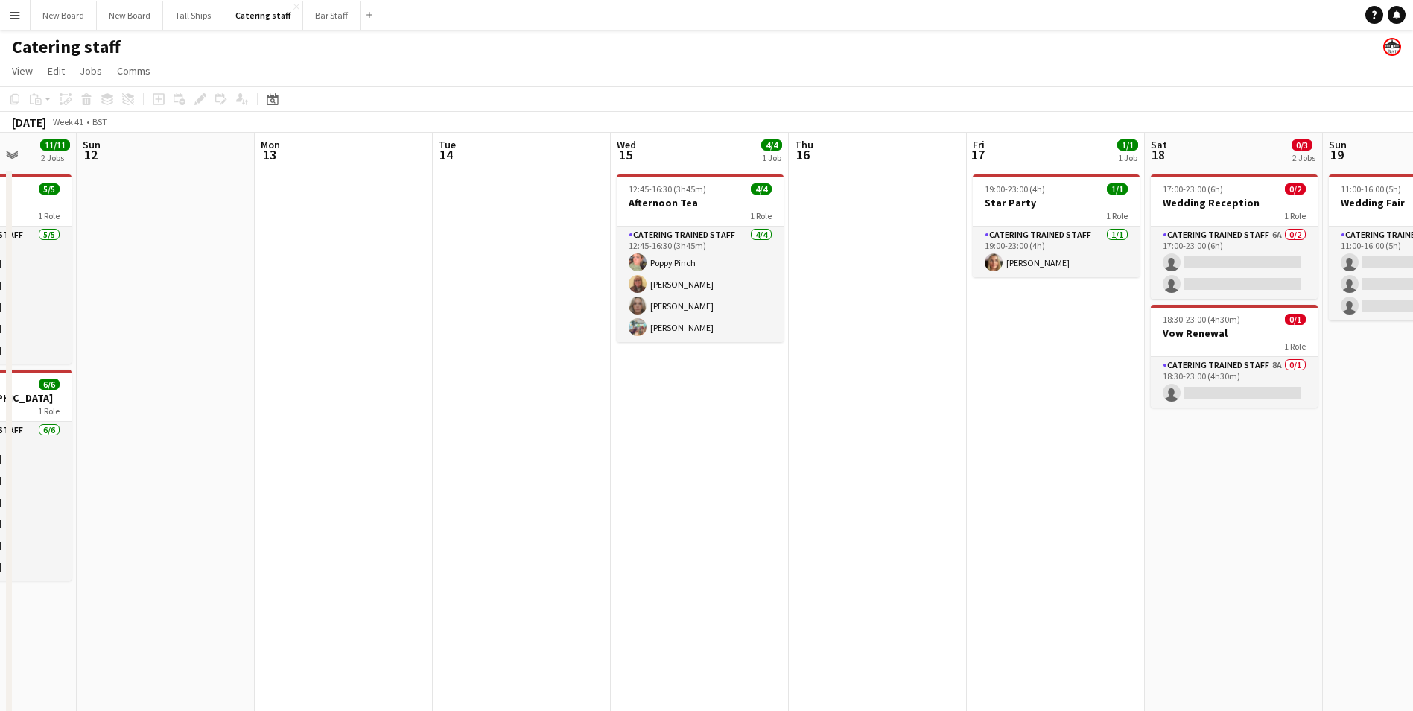
drag, startPoint x: 740, startPoint y: 455, endPoint x: 1427, endPoint y: 538, distance: 691.9
click at [1413, 538] on html "Menu Boards Boards Boards All jobs Status Workforce Workforce My Workforce Recr…" at bounding box center [706, 365] width 1413 height 731
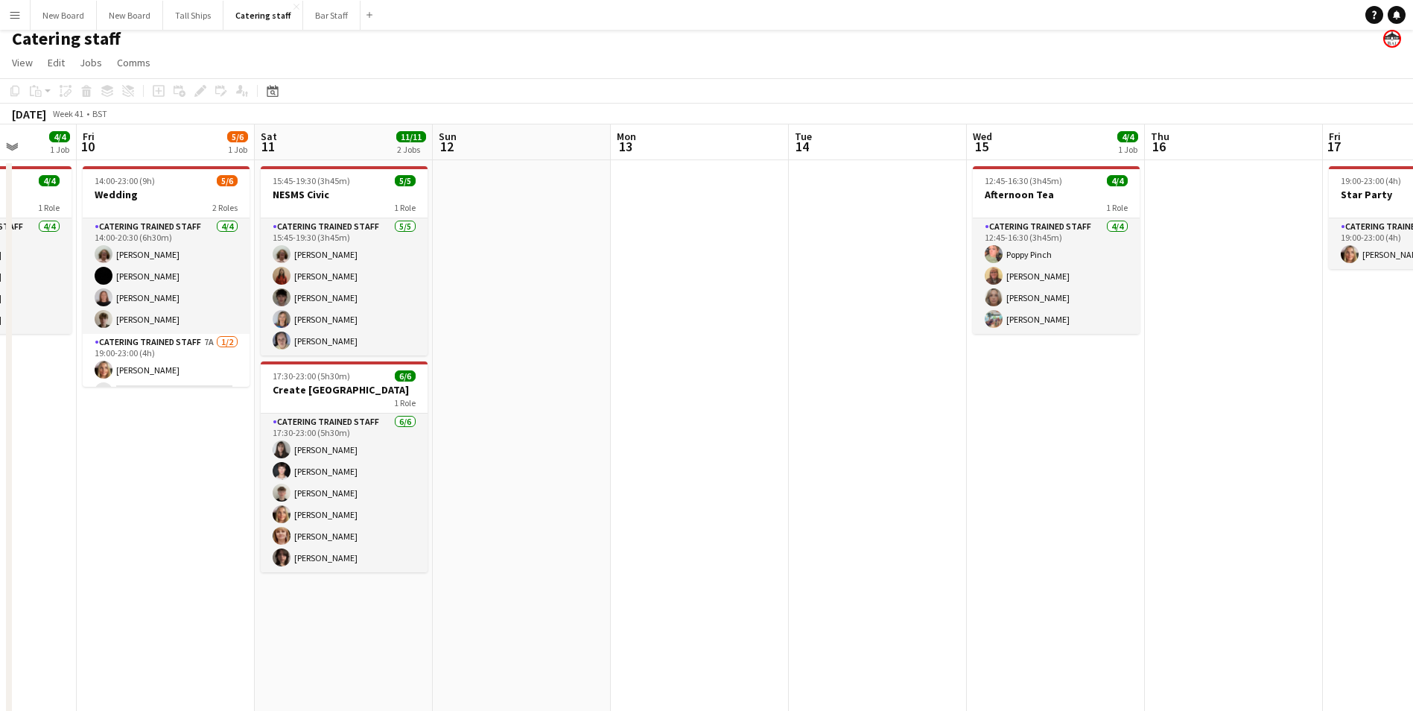
scroll to position [20, 0]
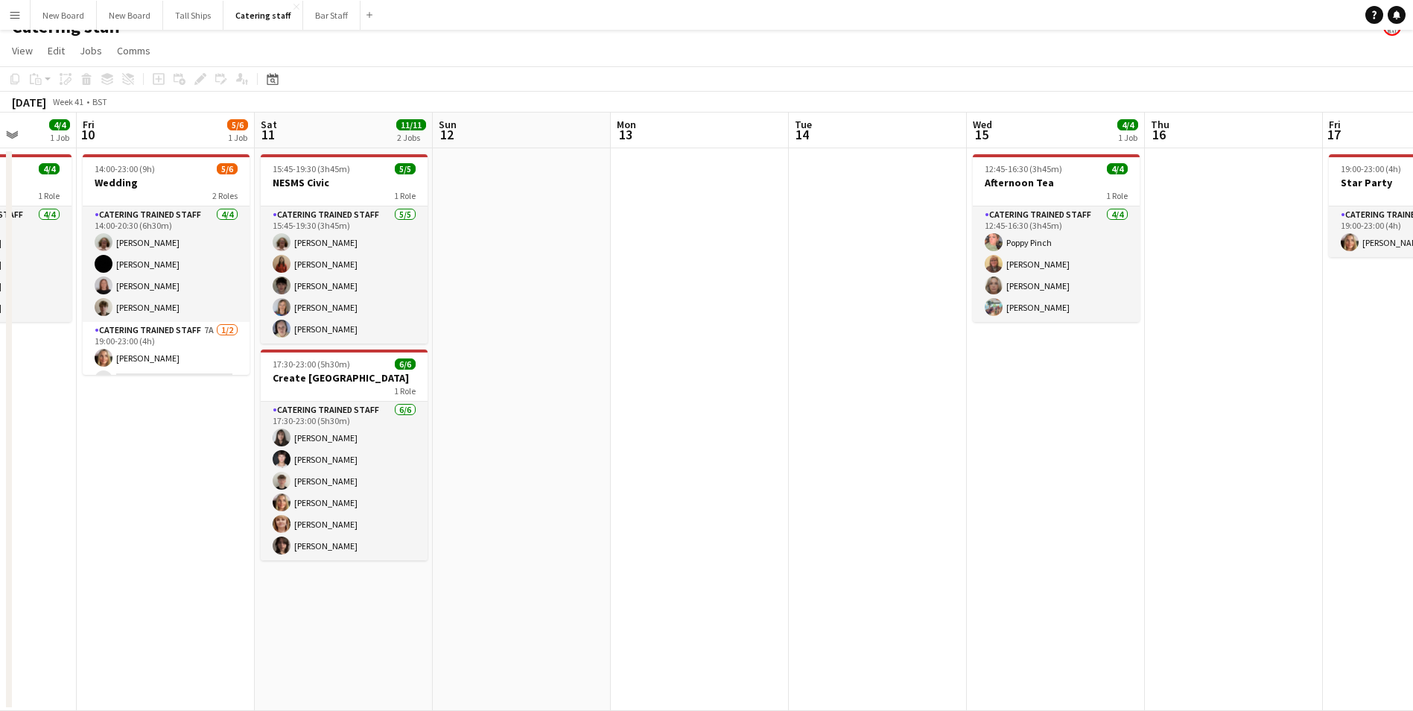
click at [589, 321] on app-date-cell at bounding box center [522, 429] width 178 height 563
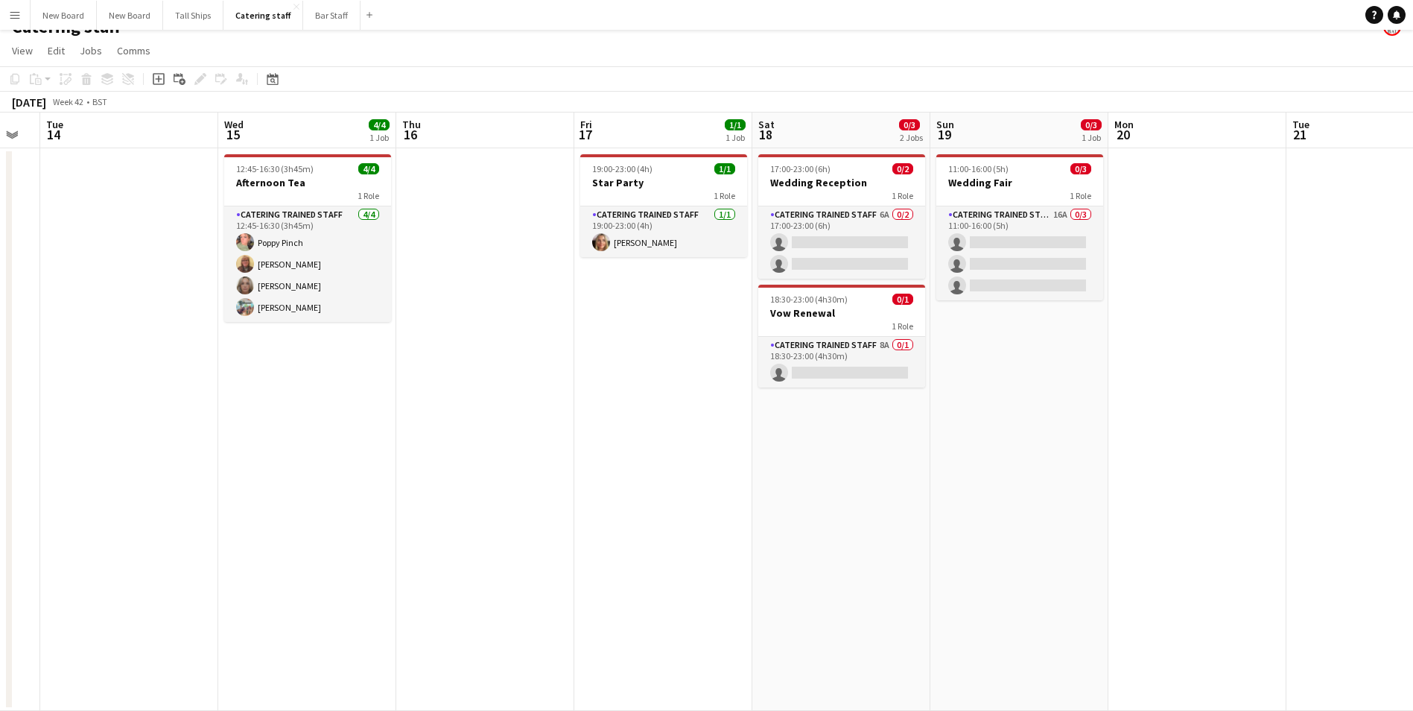
drag, startPoint x: 1309, startPoint y: 475, endPoint x: 569, endPoint y: 409, distance: 743.5
click at [560, 408] on app-calendar-viewport "Sat 11 11/11 2 Jobs Sun 12 Mon 13 Tue 14 Wed 15 4/4 1 Job Thu 16 Fri 17 1/1 1 J…" at bounding box center [706, 412] width 1413 height 598
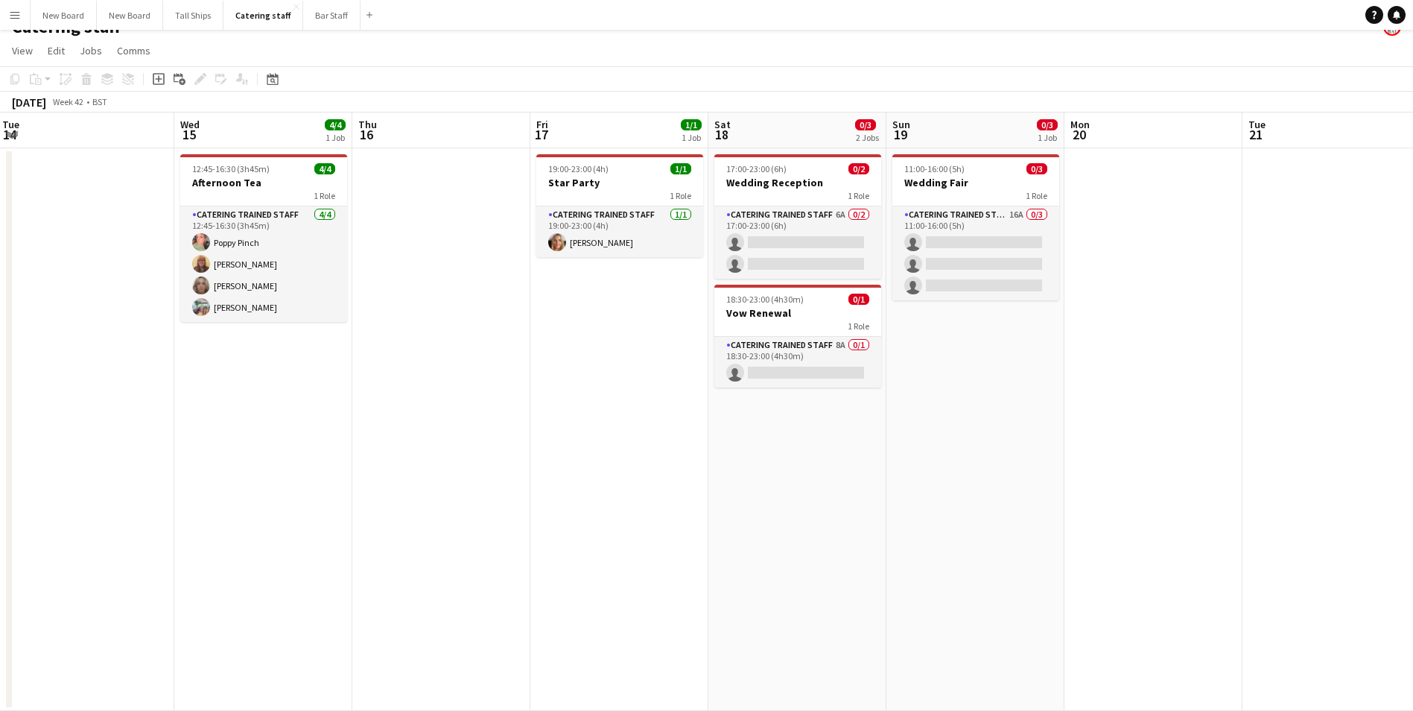
drag, startPoint x: 1215, startPoint y: 541, endPoint x: 531, endPoint y: 533, distance: 684.8
click at [510, 525] on app-calendar-viewport "Sat 11 11/11 2 Jobs Sun 12 Mon 13 Tue 14 Wed 15 4/4 1 Job Thu 16 Fri 17 1/1 1 J…" at bounding box center [706, 412] width 1413 height 598
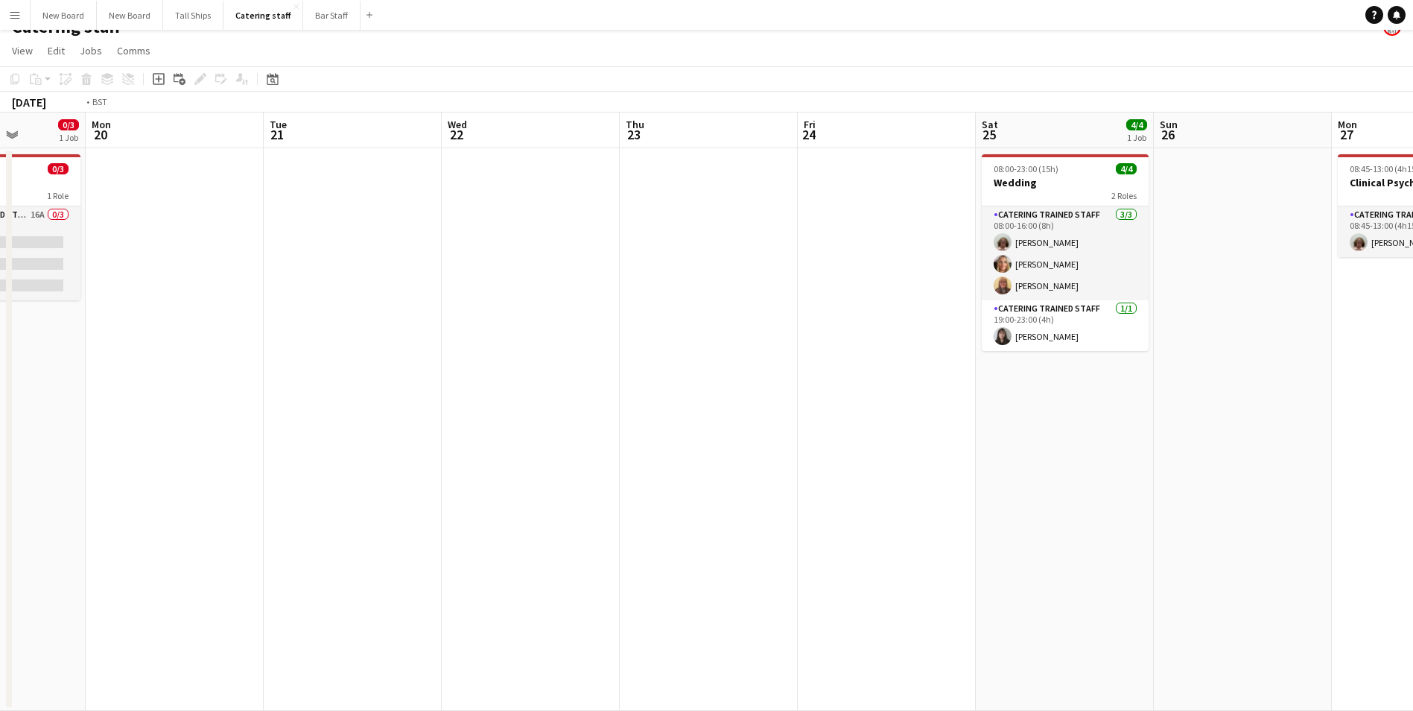
scroll to position [0, 572]
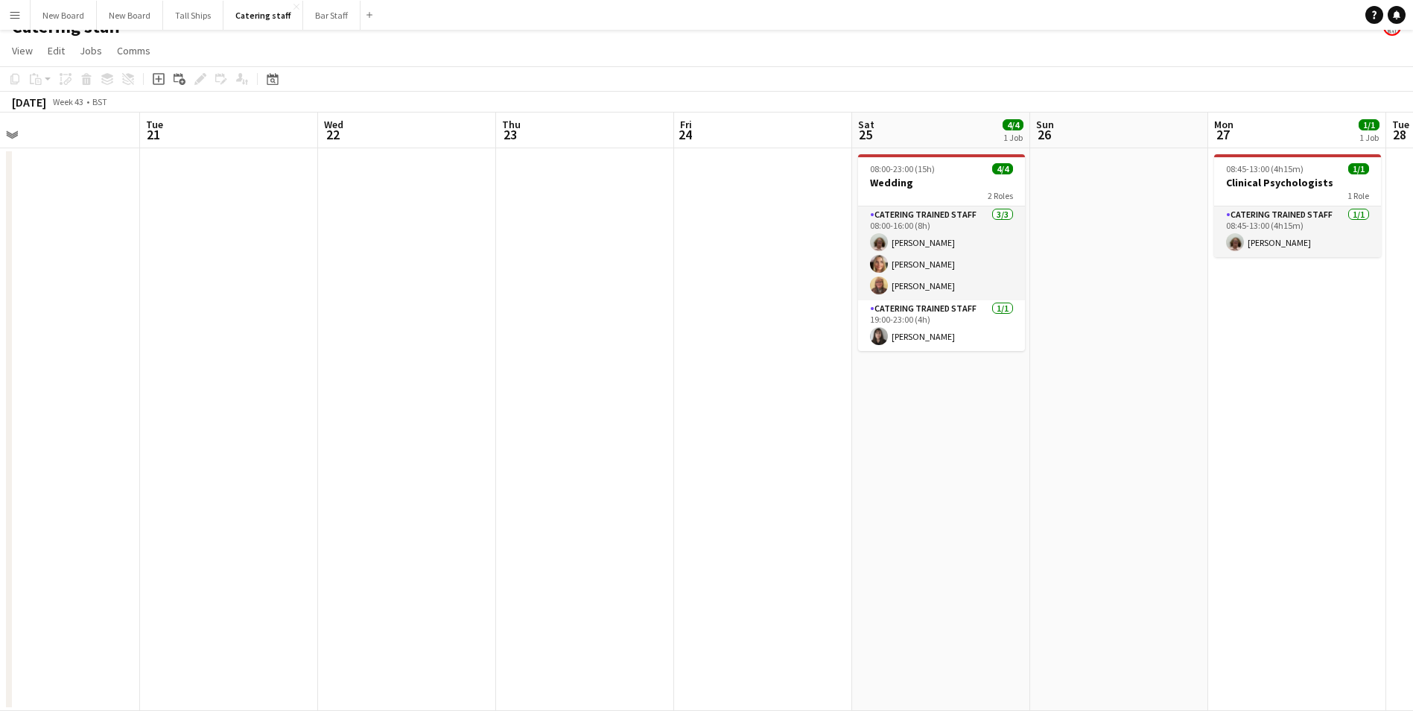
drag, startPoint x: 719, startPoint y: 495, endPoint x: 595, endPoint y: 490, distance: 123.8
click at [595, 490] on app-calendar-viewport "Fri 17 1/1 1 Job Sat 18 0/3 2 Jobs Sun 19 0/3 1 Job Mon 20 Tue 21 Wed 22 Thu 23…" at bounding box center [706, 412] width 1413 height 598
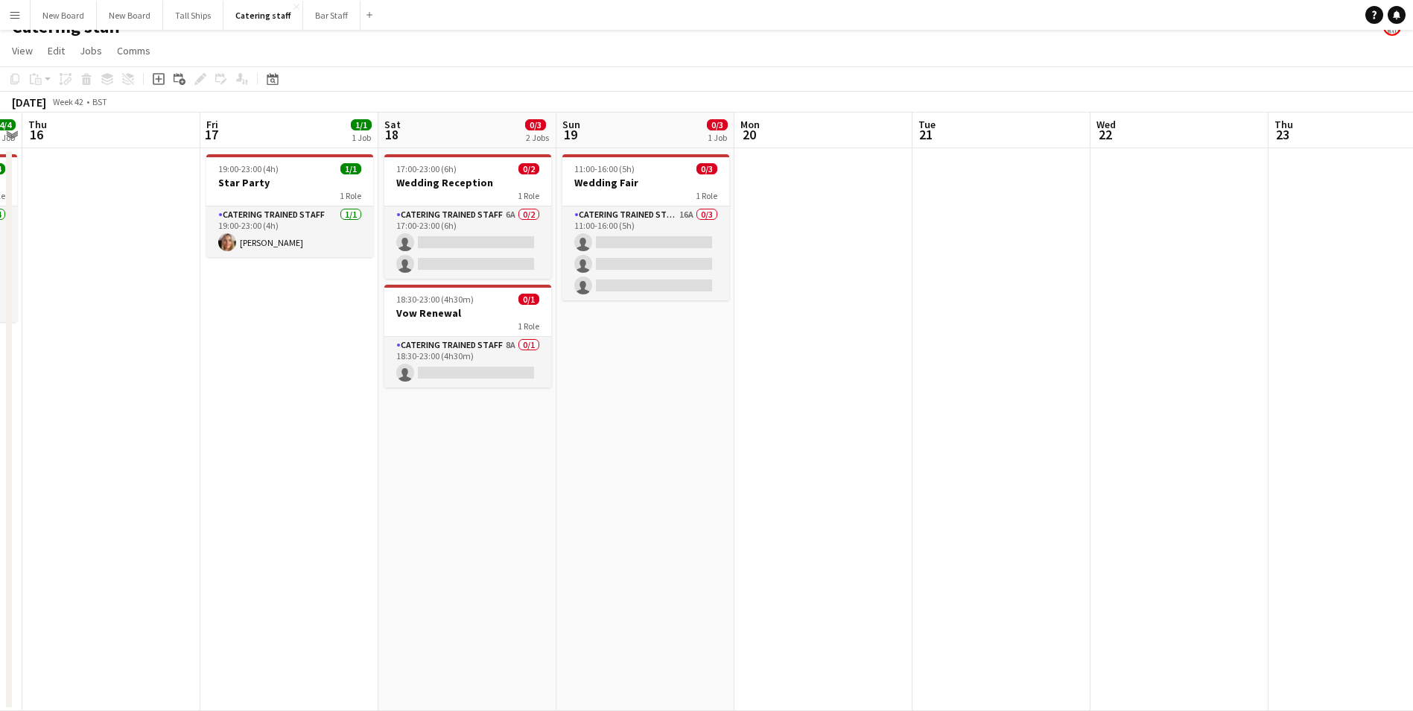
drag, startPoint x: 637, startPoint y: 458, endPoint x: 1424, endPoint y: 560, distance: 793.3
click at [1413, 560] on html "Menu Boards Boards Boards All jobs Status Workforce Workforce My Workforce Recr…" at bounding box center [706, 345] width 1413 height 731
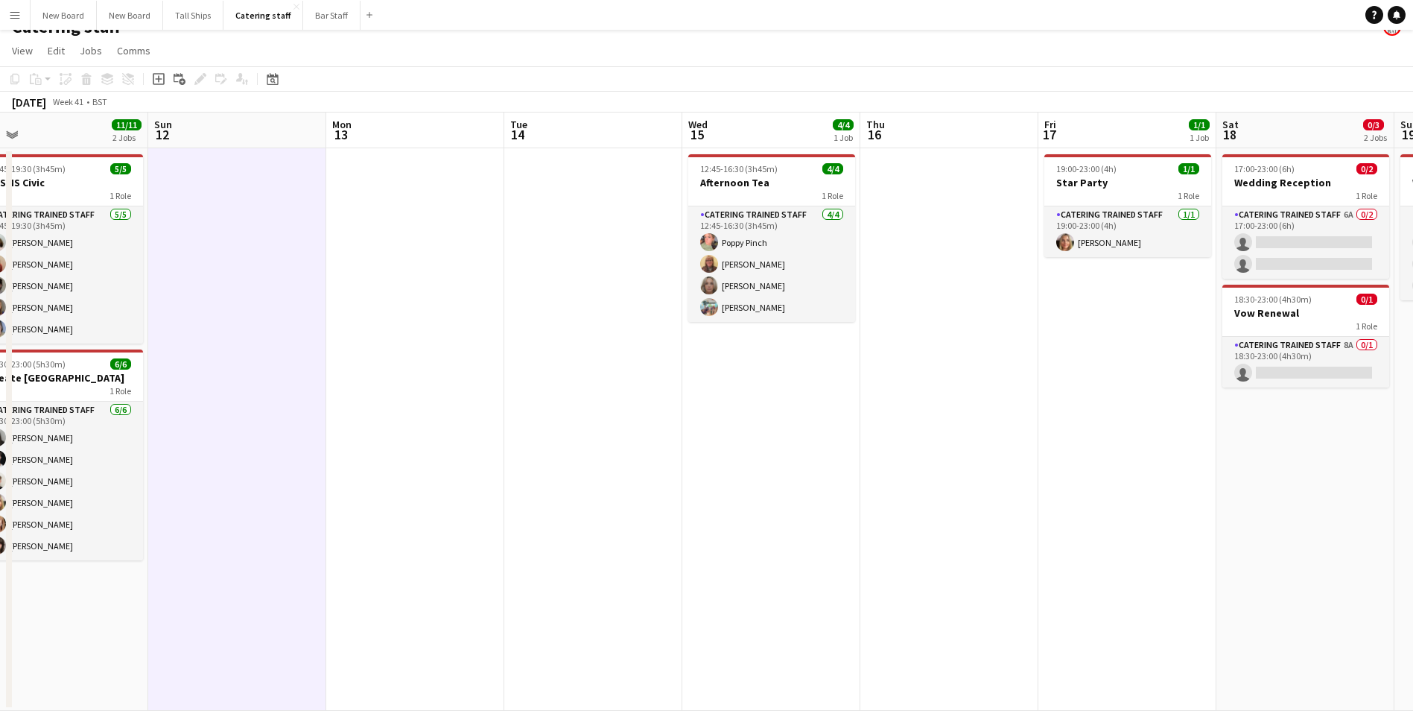
drag, startPoint x: 473, startPoint y: 471, endPoint x: 1306, endPoint y: 604, distance: 843.5
click at [1307, 604] on app-calendar-viewport "Thu 9 4/4 1 Job Fri 10 5/6 1 Job Sat 11 11/11 2 Jobs Sun 12 Mon 13 Tue 14 Wed 1…" at bounding box center [706, 412] width 1413 height 598
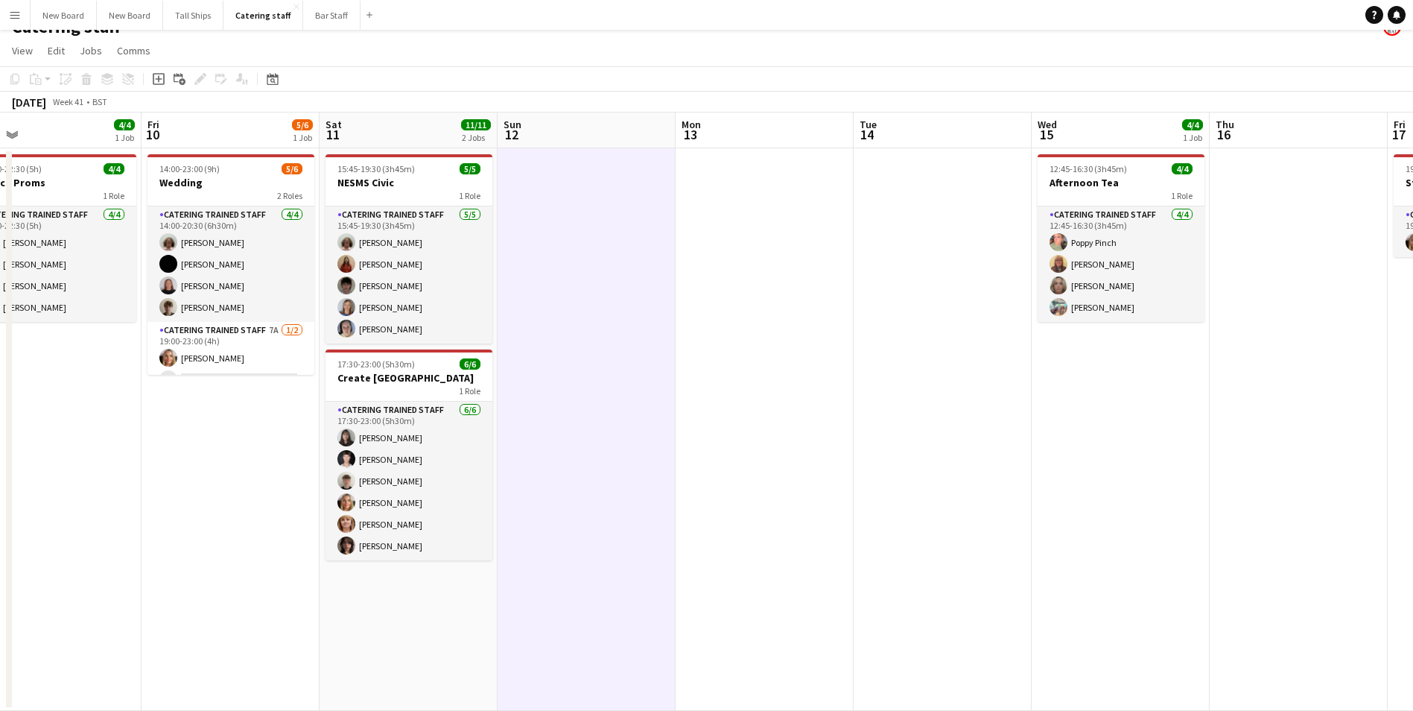
scroll to position [0, 347]
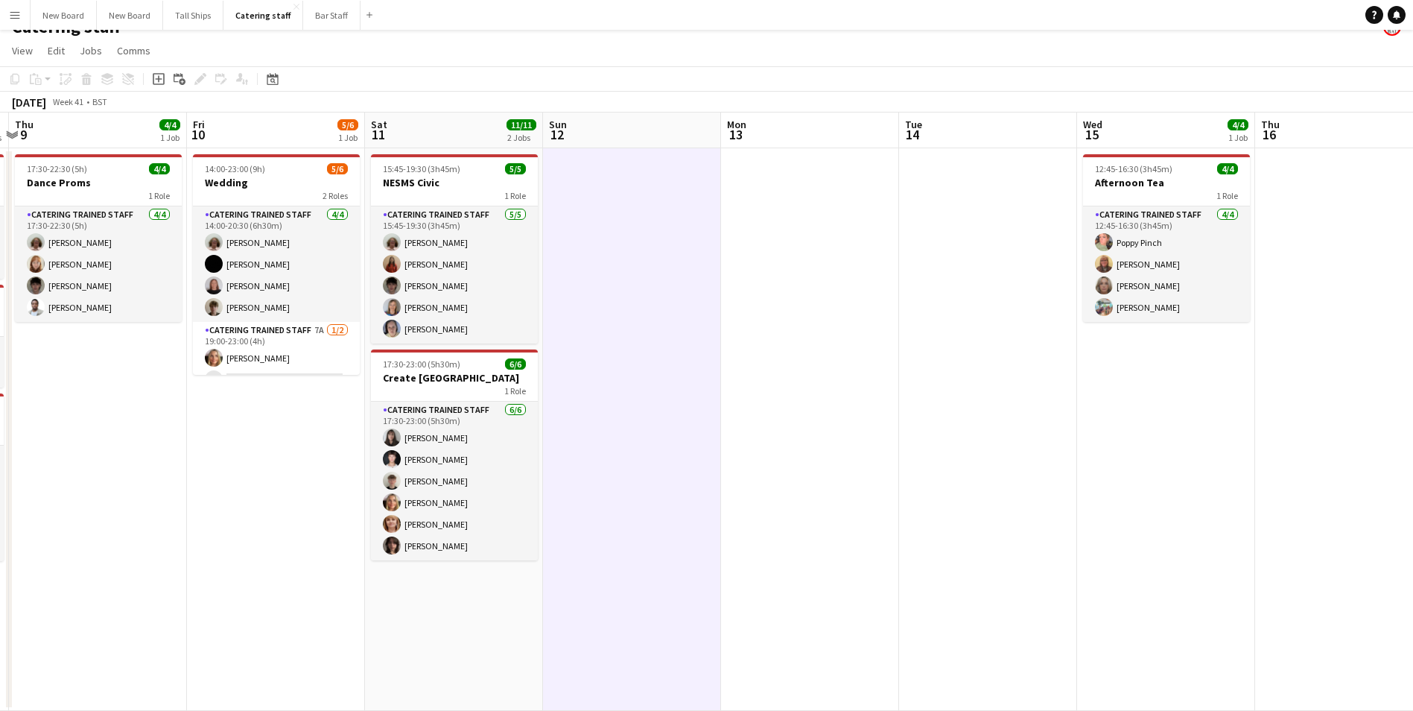
drag, startPoint x: 385, startPoint y: 396, endPoint x: 785, endPoint y: 427, distance: 400.6
click at [785, 427] on app-calendar-viewport "Tue 7 Wed 8 7/7 3 Jobs Thu 9 4/4 1 Job Fri 10 5/6 1 Job Sat 11 11/11 2 Jobs Sun…" at bounding box center [706, 412] width 1413 height 598
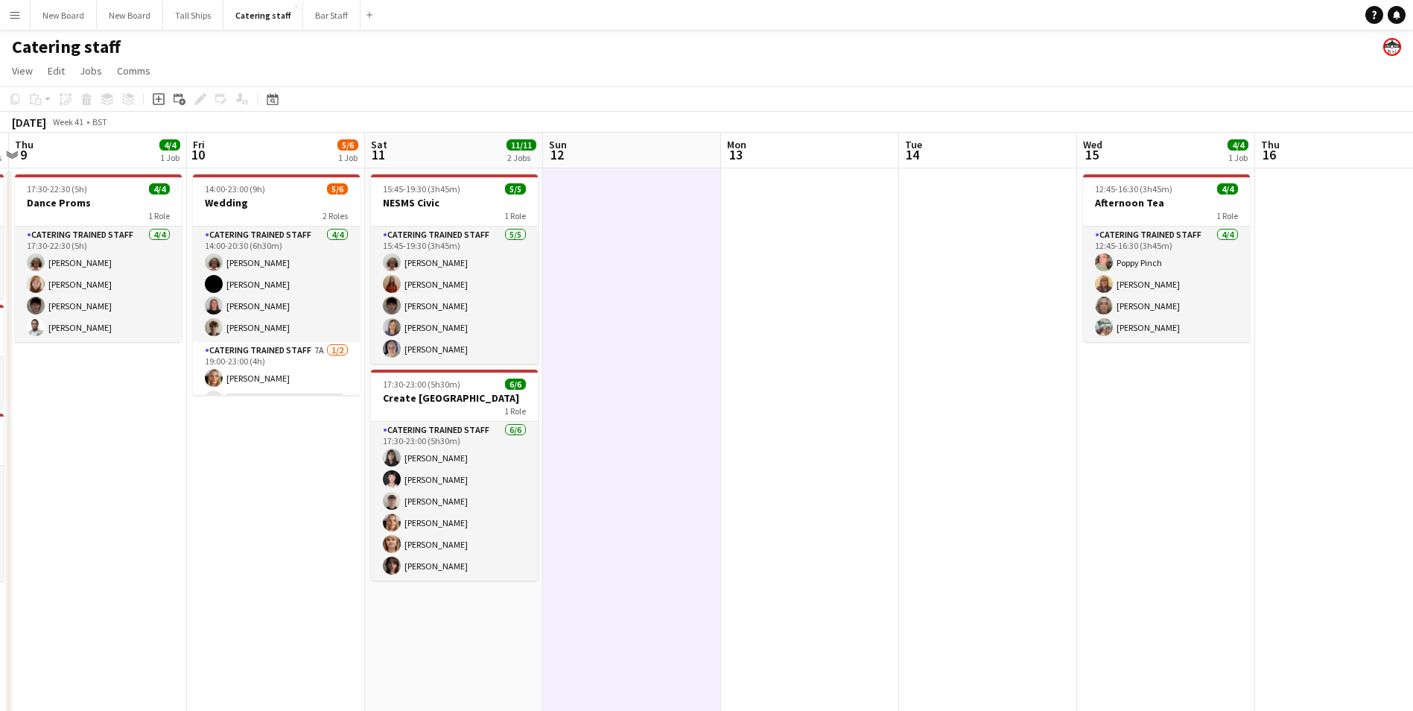
click at [838, 276] on app-date-cell at bounding box center [810, 449] width 178 height 563
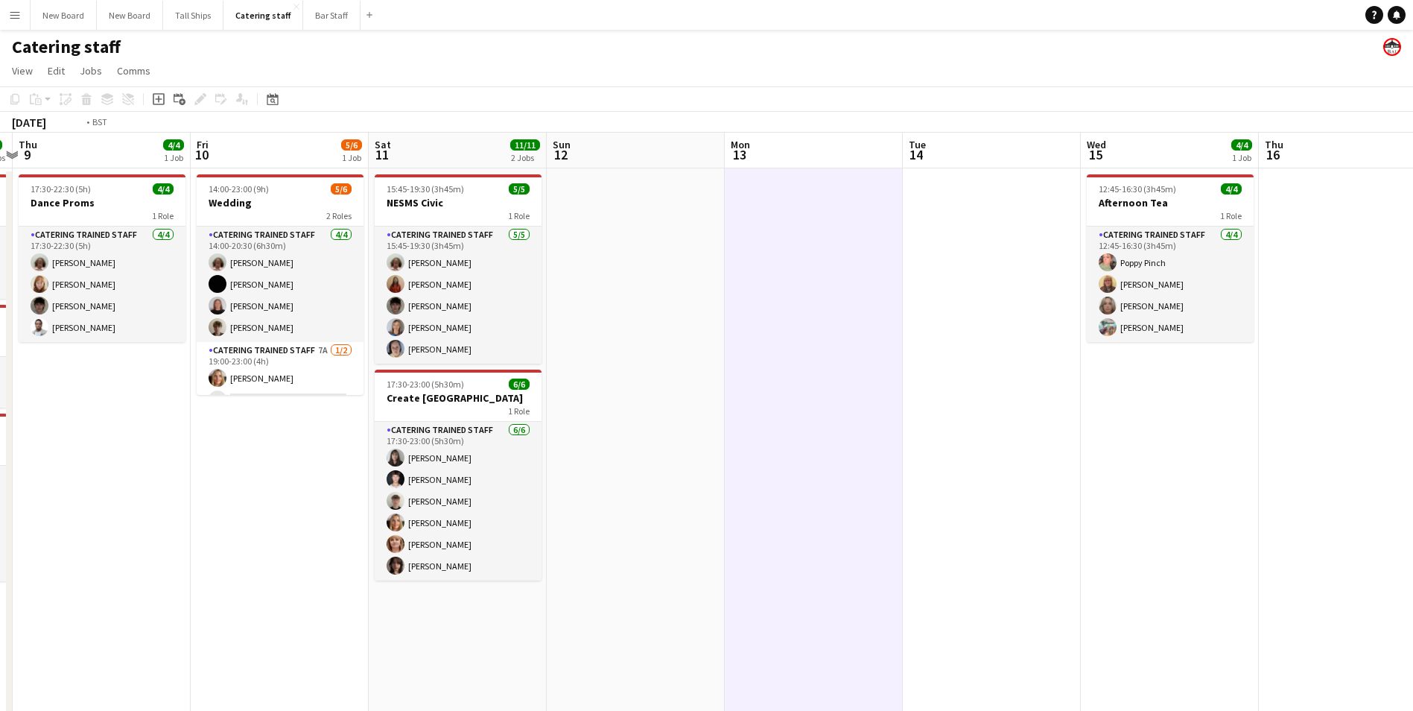
drag, startPoint x: 241, startPoint y: 475, endPoint x: 1103, endPoint y: 528, distance: 864.4
click at [890, 527] on app-calendar-viewport "Tue 7 Wed 8 7/7 3 Jobs Thu 9 4/4 1 Job Fri 10 5/6 1 Job Sat 11 11/11 2 Jobs Sun…" at bounding box center [706, 432] width 1413 height 598
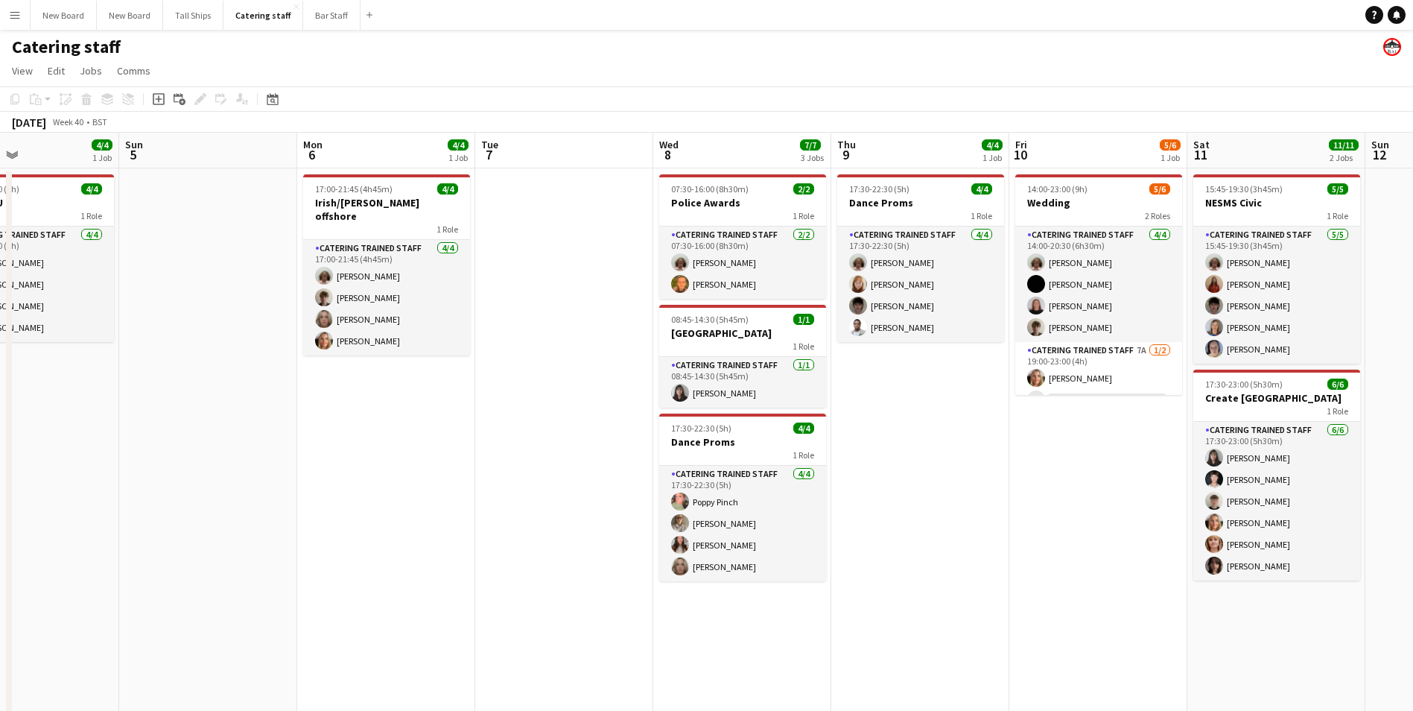
drag, startPoint x: 1103, startPoint y: 528, endPoint x: 1146, endPoint y: 493, distance: 54.6
click at [1270, 493] on app-calendar-viewport "Thu 2 Fri 3 Sat 4 4/4 1 Job Sun 5 Mon 6 4/4 1 Job Tue 7 Wed 8 7/7 3 Jobs Thu 9 …" at bounding box center [706, 432] width 1413 height 598
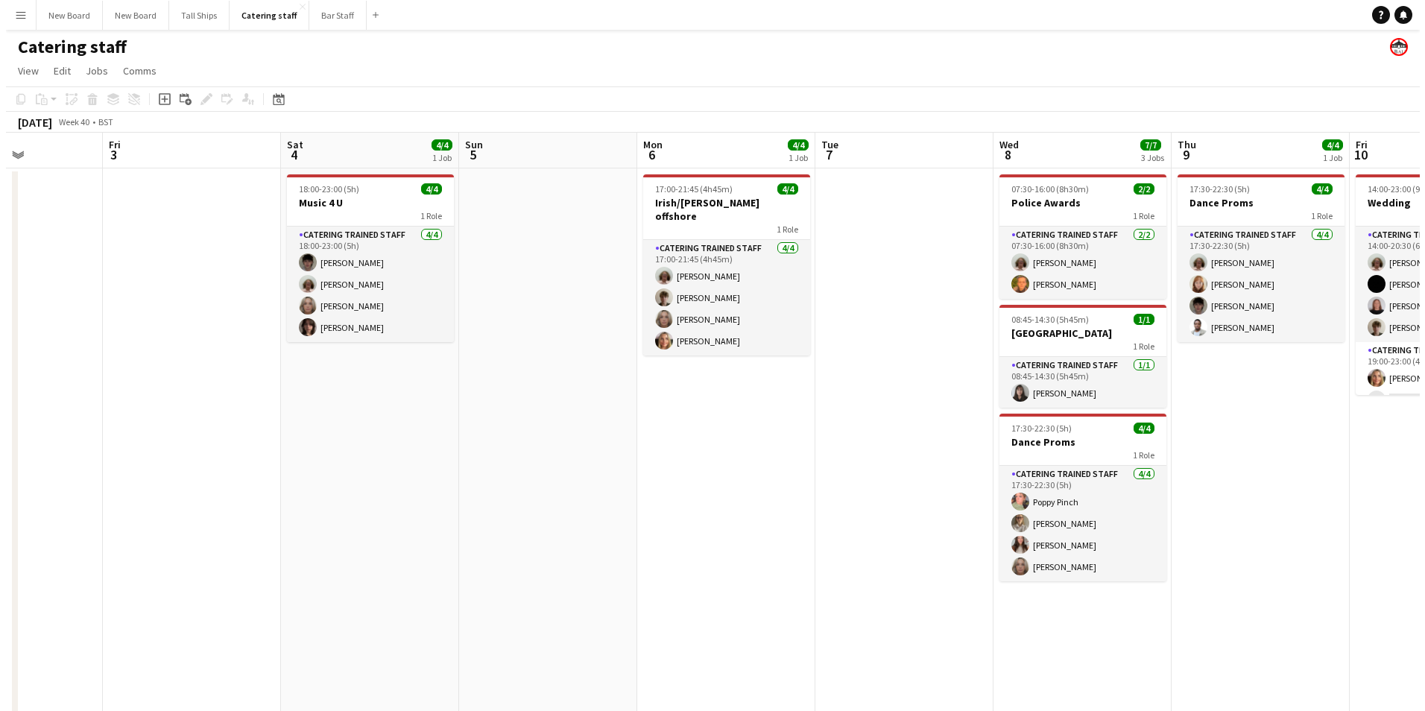
scroll to position [0, 405]
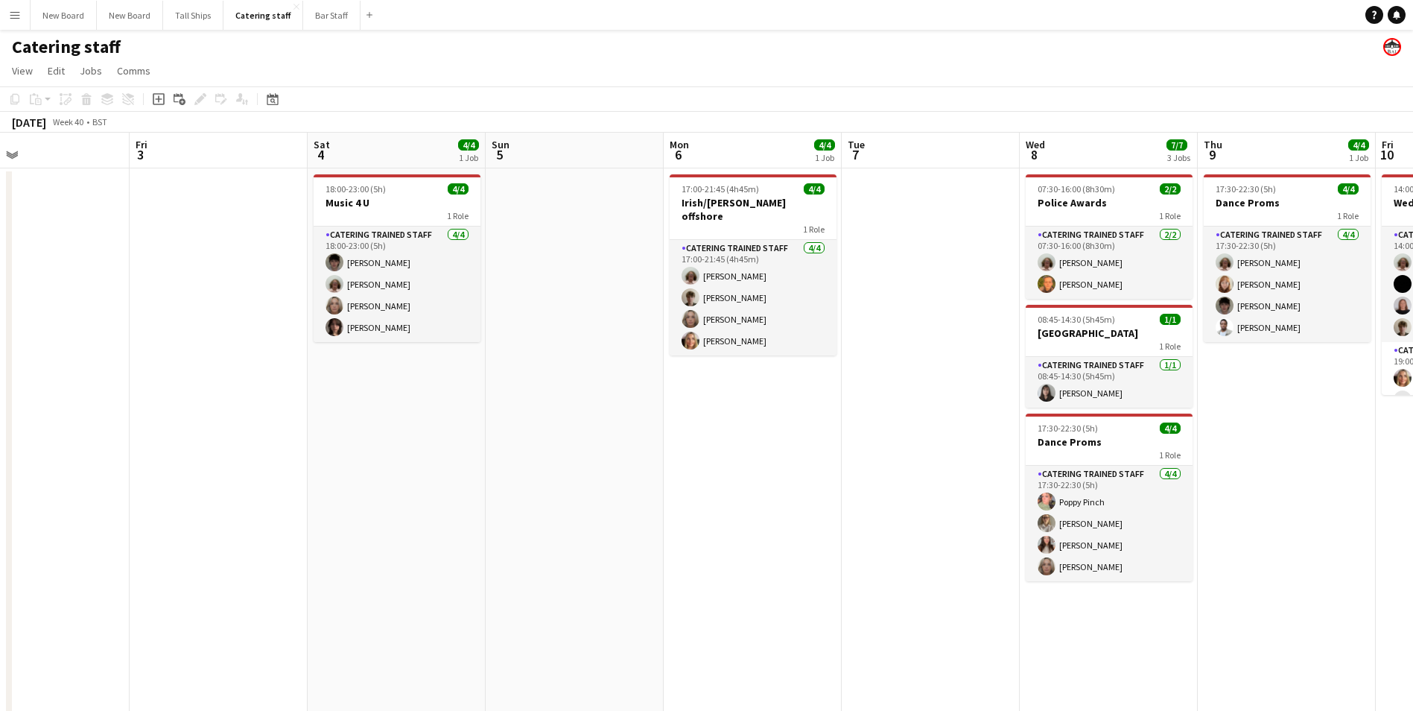
drag, startPoint x: 336, startPoint y: 443, endPoint x: 706, endPoint y: 434, distance: 370.4
click at [706, 434] on app-calendar-viewport "Tue 30 0/1 1 Job Wed 1 Thu 2 Fri 3 Sat 4 4/4 1 Job Sun 5 Mon 6 4/4 1 Job Tue 7 …" at bounding box center [706, 432] width 1413 height 598
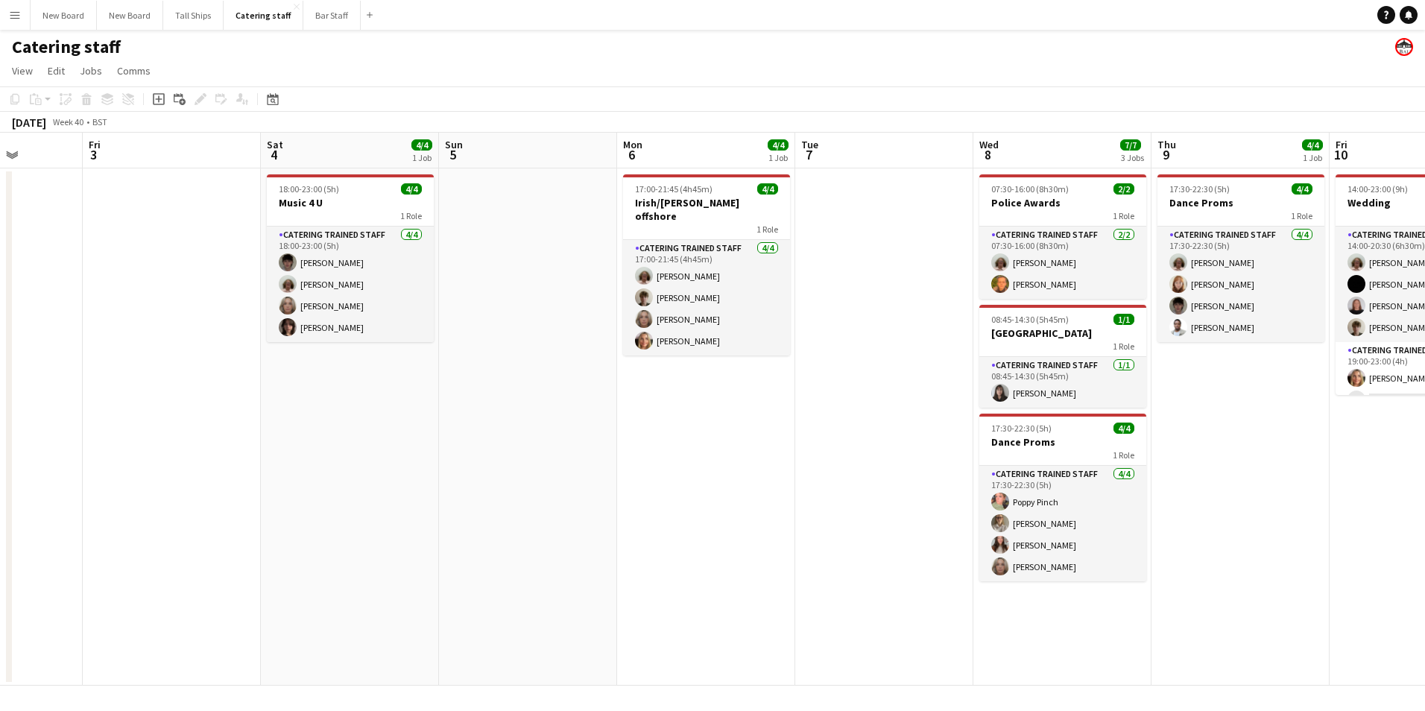
scroll to position [0, 551]
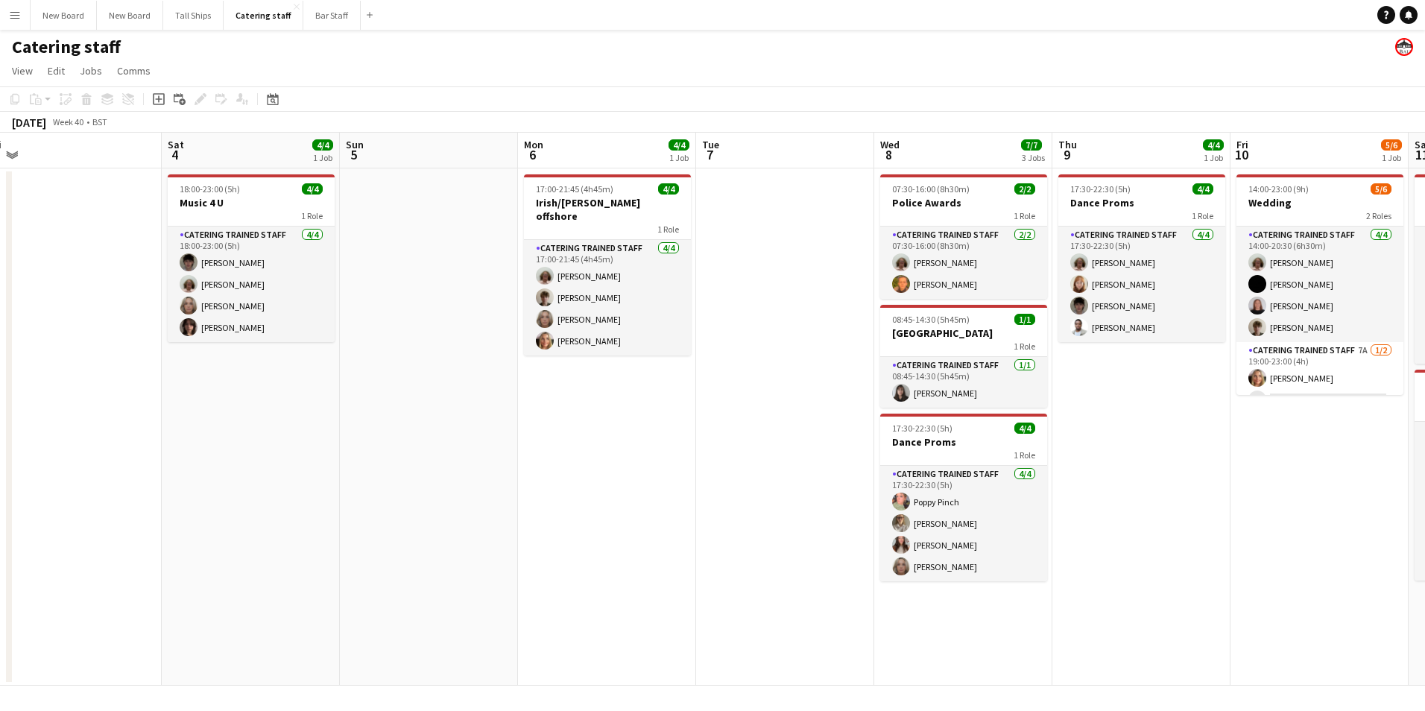
drag, startPoint x: 917, startPoint y: 394, endPoint x: 771, endPoint y: 371, distance: 147.9
click at [771, 372] on app-calendar-viewport "Tue 30 0/1 1 Job Wed 1 Thu 2 Fri 3 Sat 4 4/4 1 Job Sun 5 Mon 6 4/4 1 Job Tue 7 …" at bounding box center [712, 409] width 1425 height 553
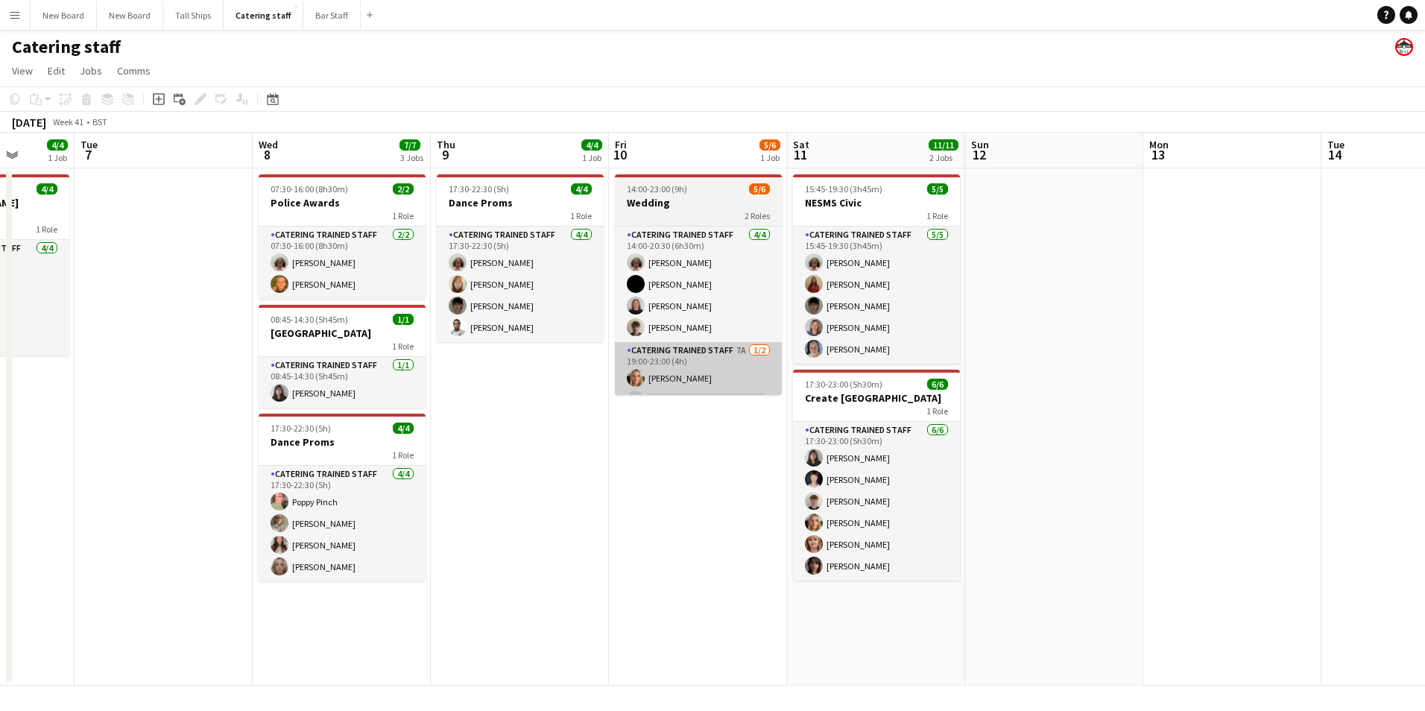
drag, startPoint x: 1323, startPoint y: 508, endPoint x: 731, endPoint y: 370, distance: 608.2
click at [721, 384] on app-calendar-viewport "Sat 4 4/4 1 Job Sun 5 Mon 6 4/4 1 Job Tue 7 Wed 8 7/7 3 Jobs Thu 9 4/4 1 Job Fr…" at bounding box center [712, 409] width 1425 height 553
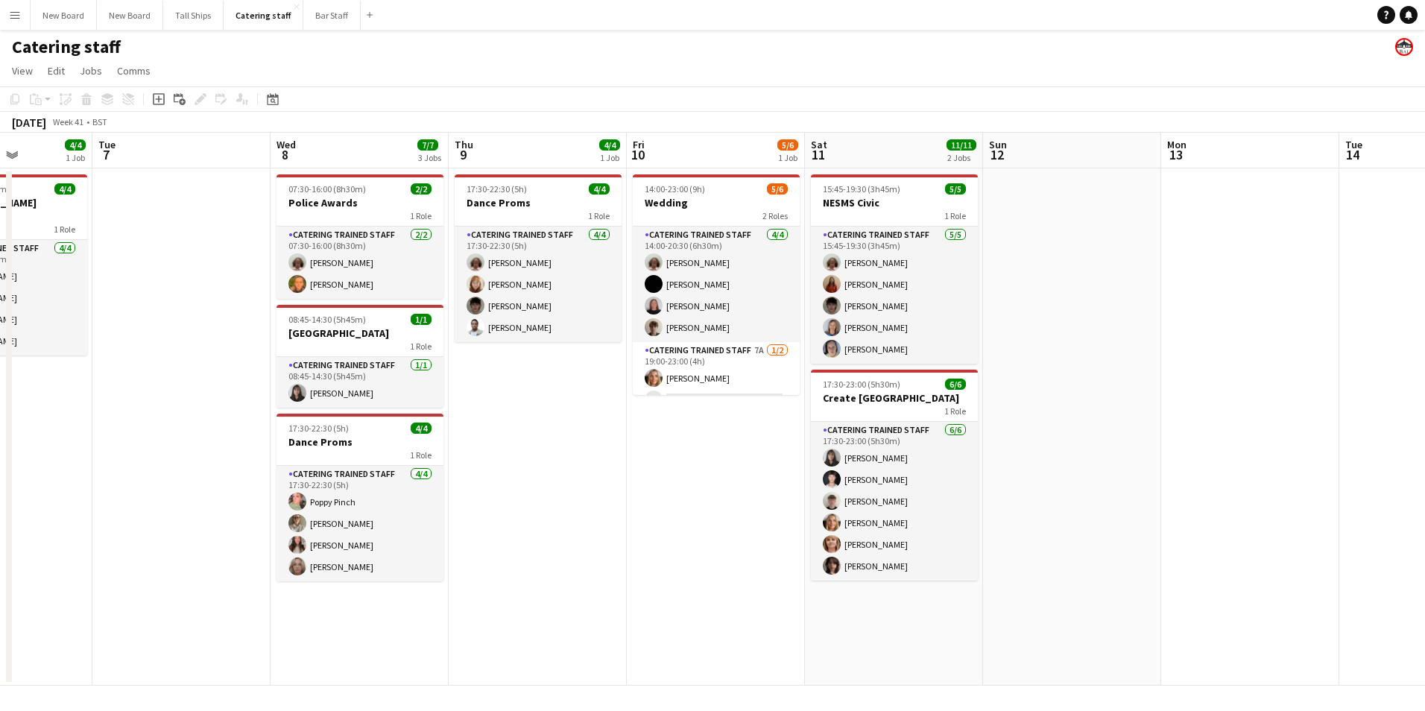
drag, startPoint x: 678, startPoint y: 510, endPoint x: 729, endPoint y: 550, distance: 64.7
click at [691, 569] on app-calendar-viewport "Sat 4 4/4 1 Job Sun 5 Mon 6 4/4 1 Job Tue 7 Wed 8 7/7 3 Jobs Thu 9 4/4 1 Job Fr…" at bounding box center [712, 409] width 1425 height 553
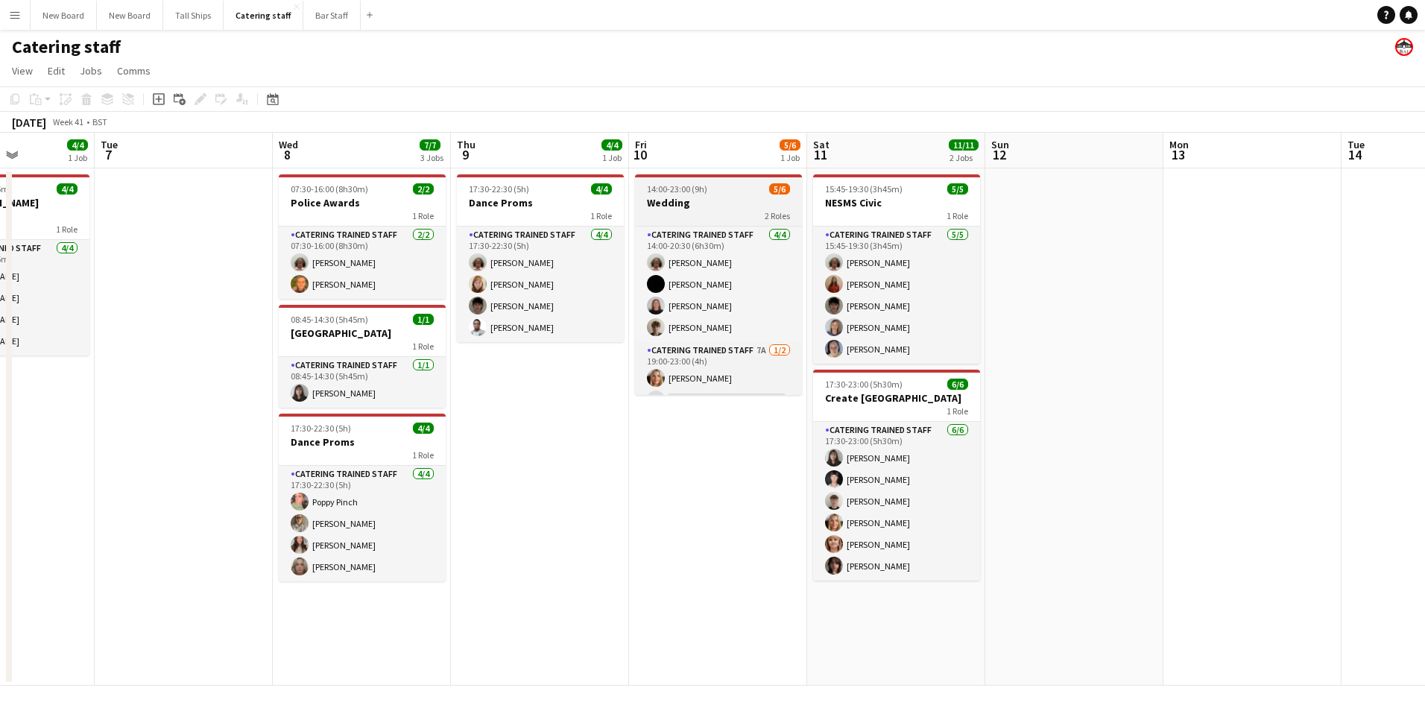
scroll to position [19, 0]
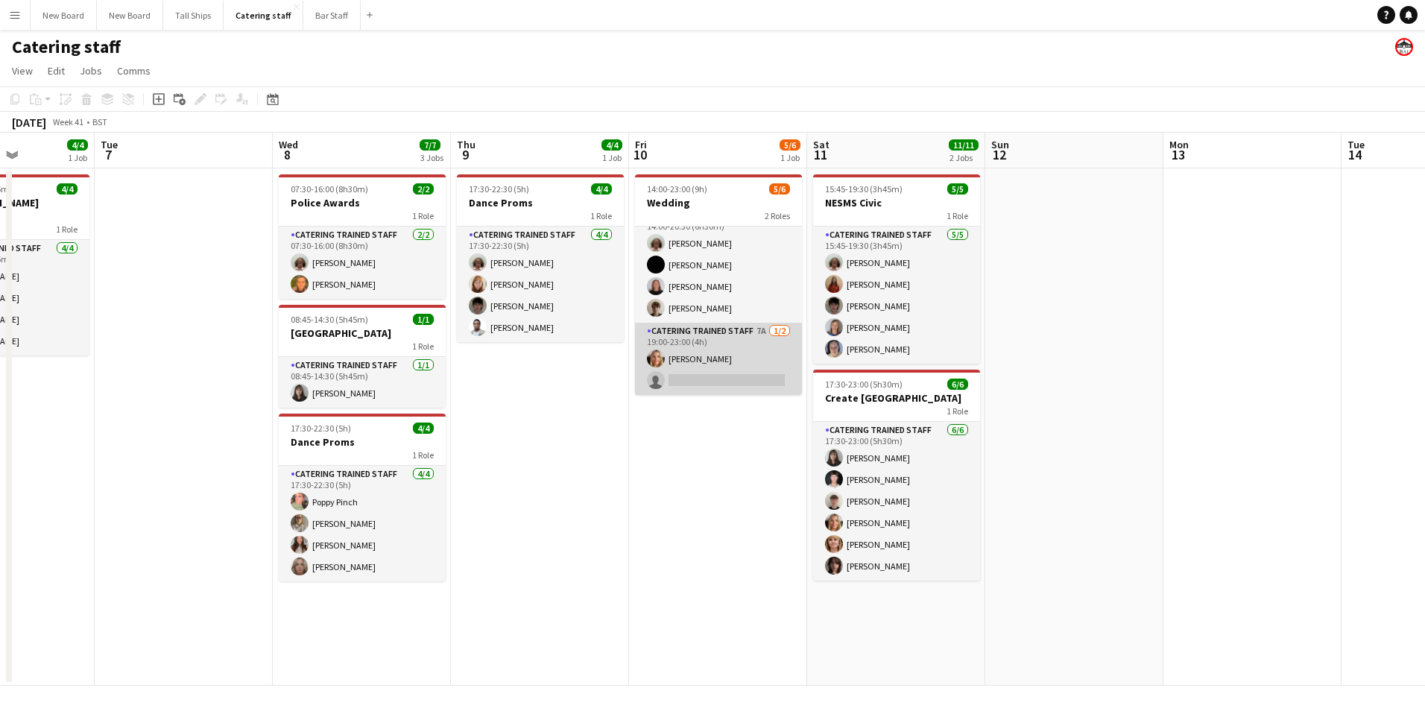
click at [709, 381] on app-card-role "Catering trained staff 7A [DATE] 19:00-23:00 (4h) [PERSON_NAME] single-neutral-…" at bounding box center [718, 359] width 167 height 72
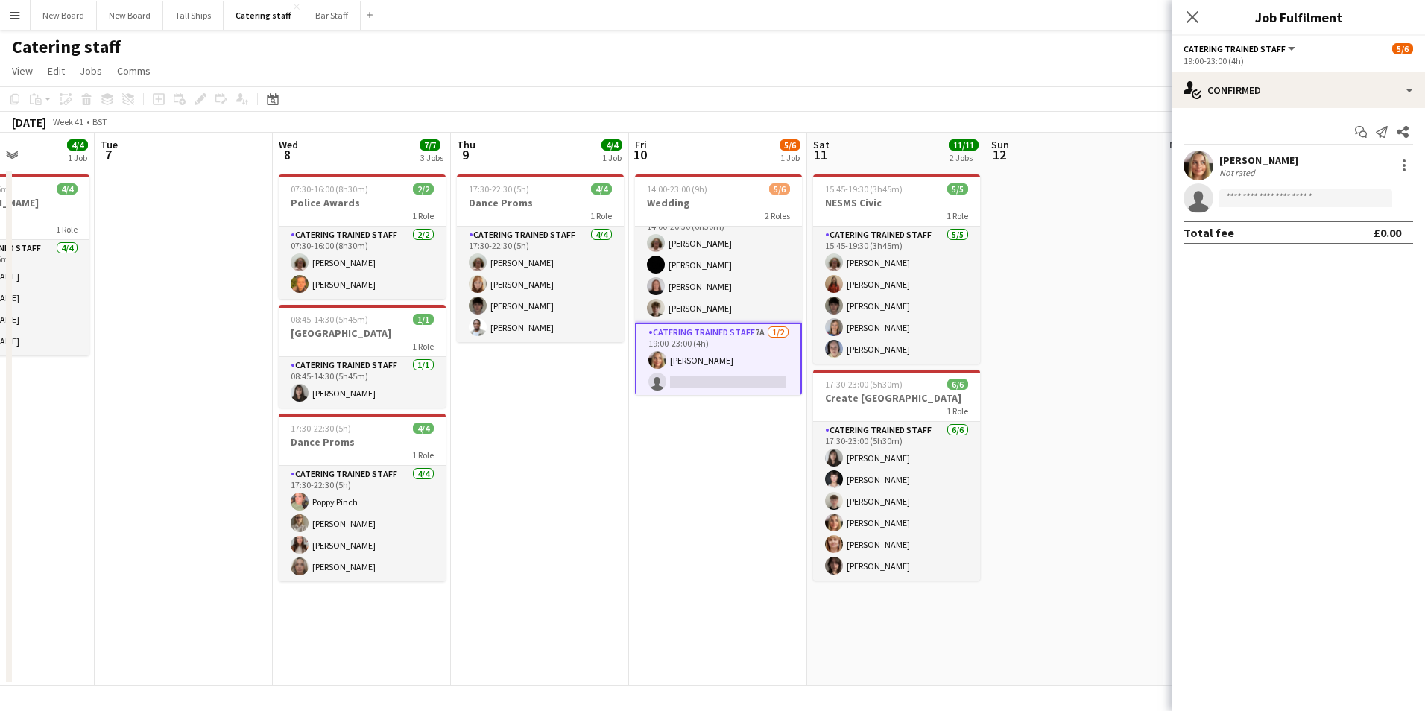
scroll to position [0, 438]
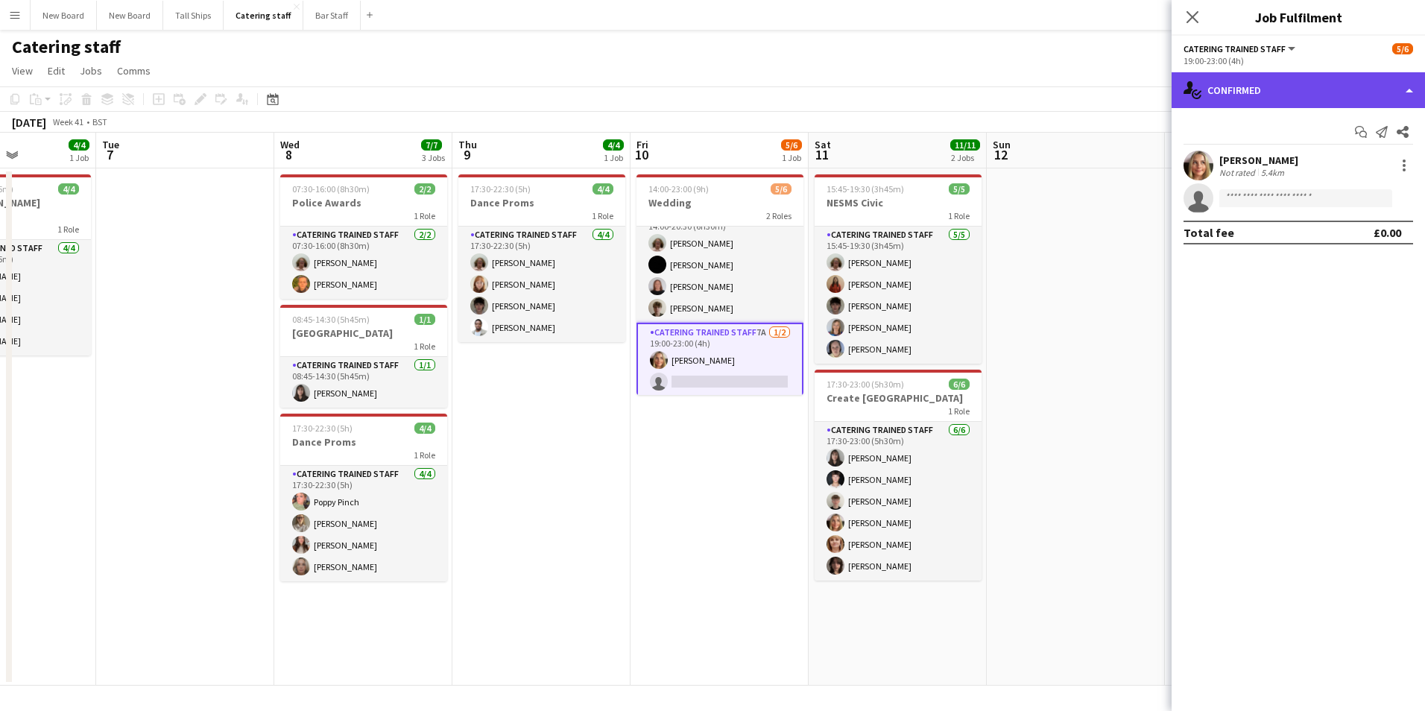
click at [1331, 91] on div "single-neutral-actions-check-2 Confirmed" at bounding box center [1297, 90] width 253 height 36
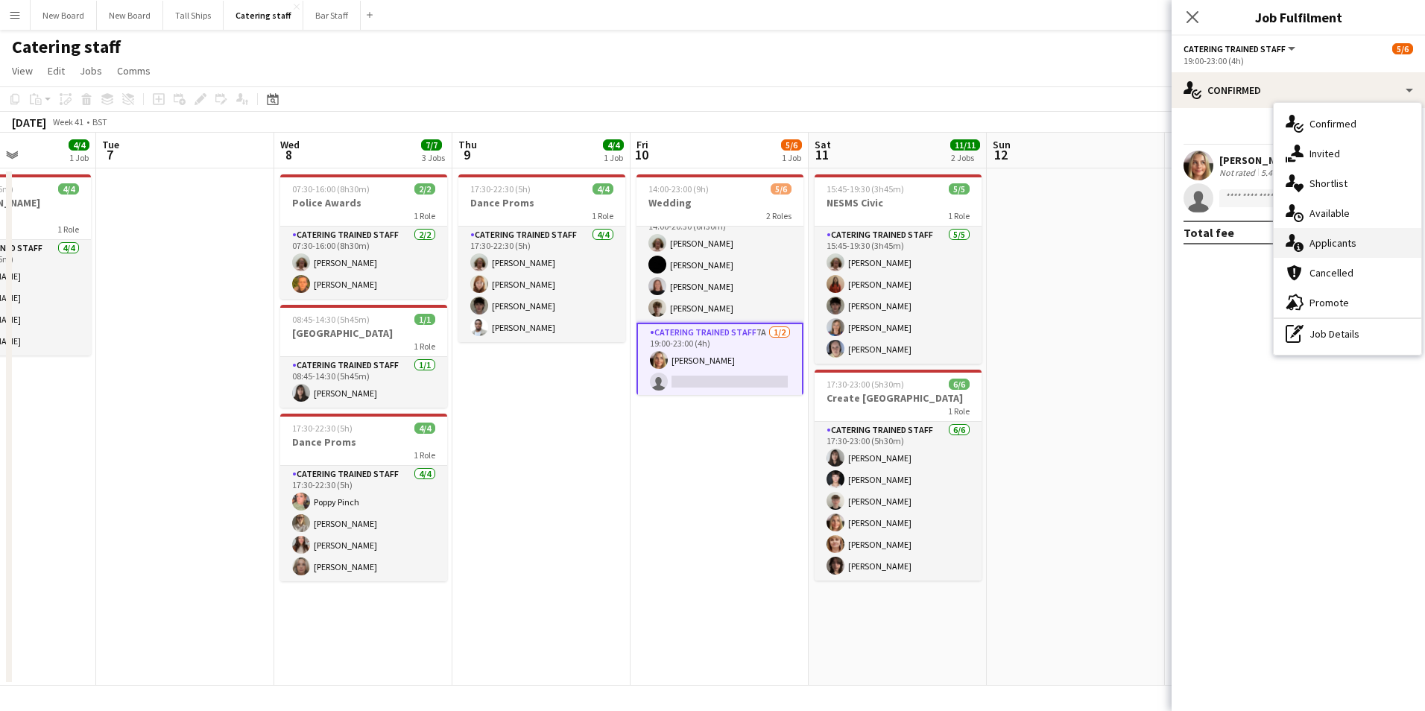
click at [1337, 250] on span "Applicants" at bounding box center [1332, 242] width 47 height 13
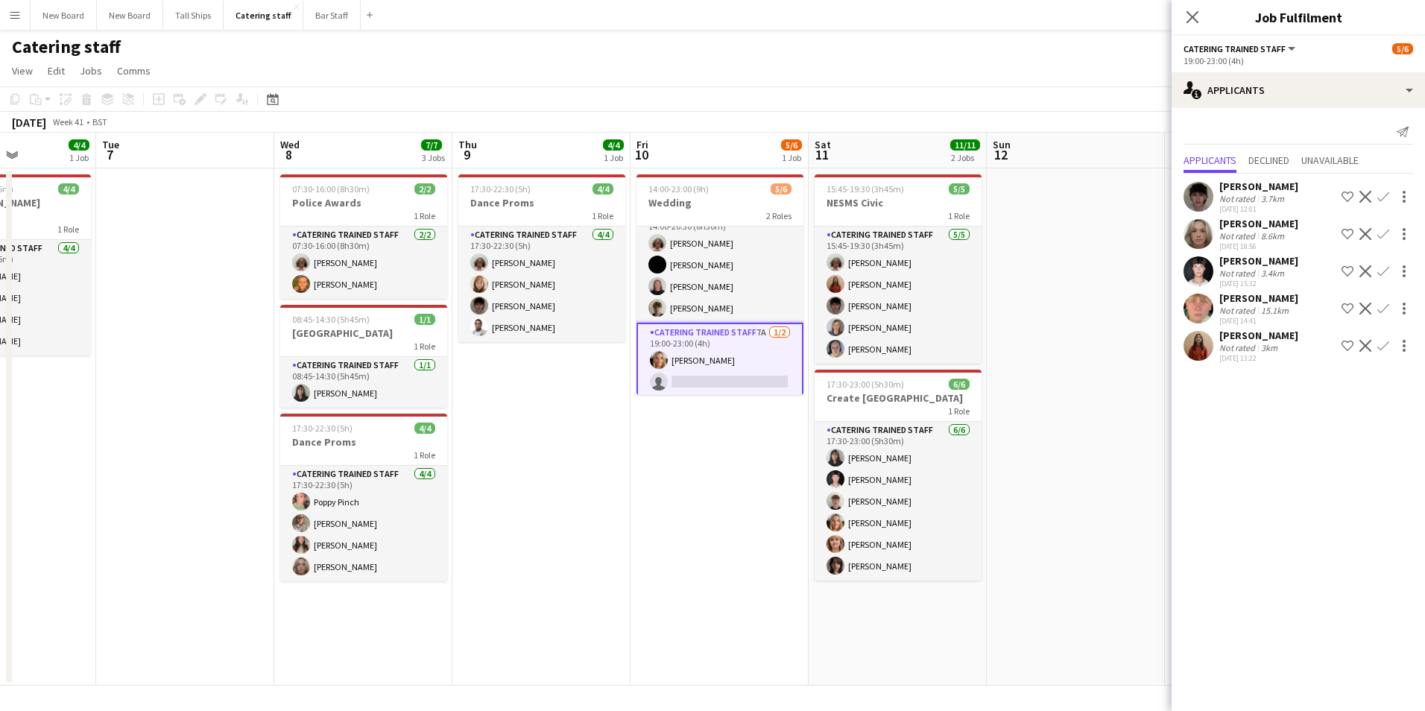
click at [1109, 337] on app-date-cell at bounding box center [1076, 426] width 178 height 517
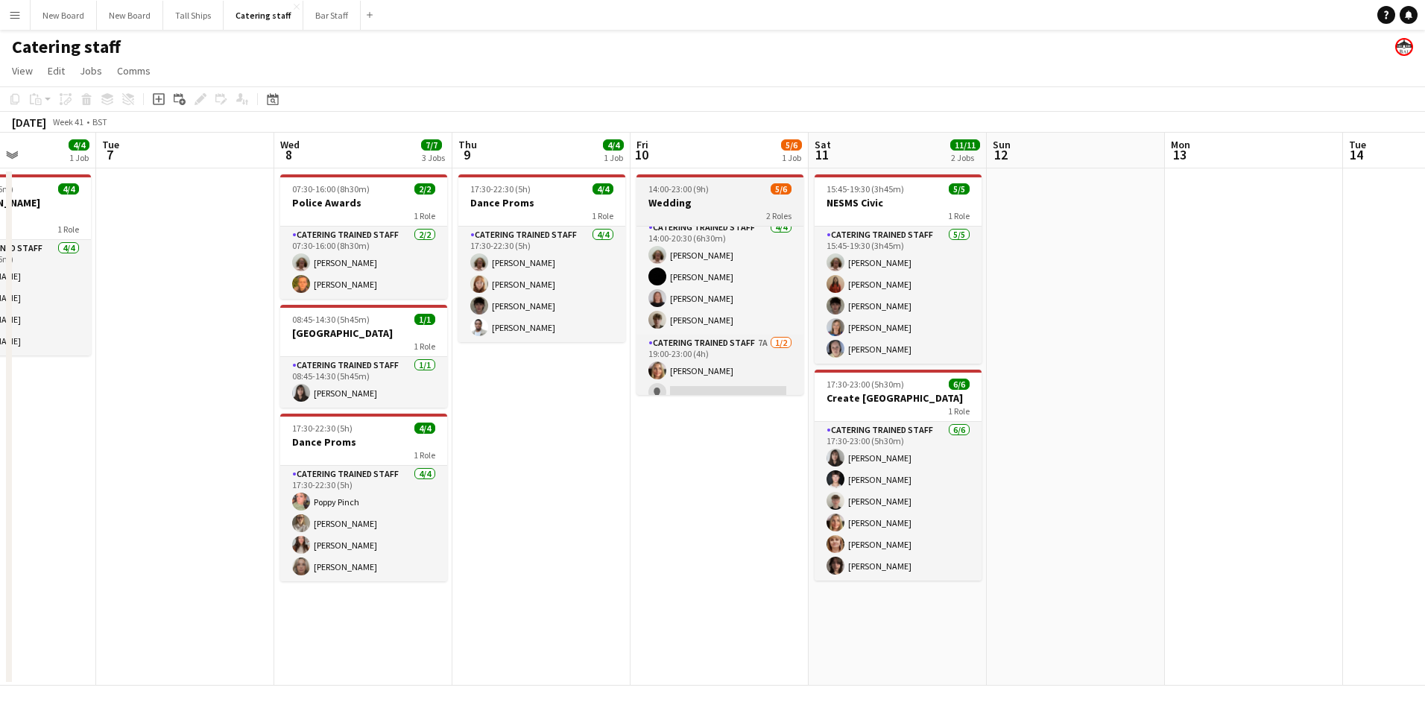
scroll to position [0, 0]
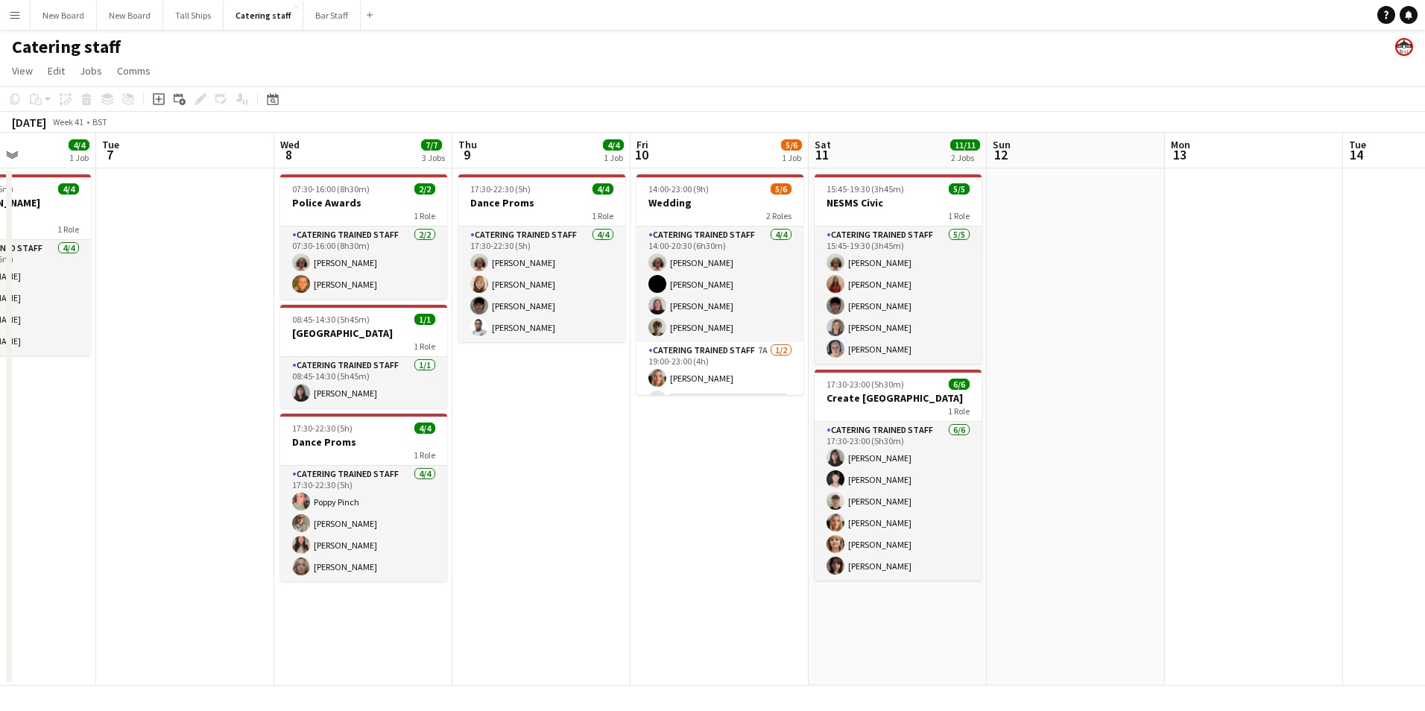
drag, startPoint x: 211, startPoint y: 508, endPoint x: 220, endPoint y: 510, distance: 9.2
click at [212, 507] on app-date-cell at bounding box center [185, 426] width 178 height 517
